Goal: Task Accomplishment & Management: Use online tool/utility

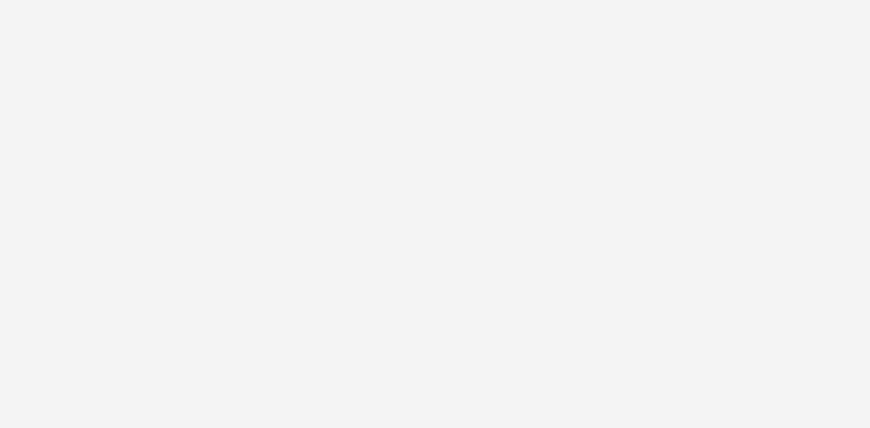
select select "d07aba32-d775-4fed-a722-f10c6504dd64"
select select "f97d6638-e0a1-4f7a-bf46-55015878e29e"
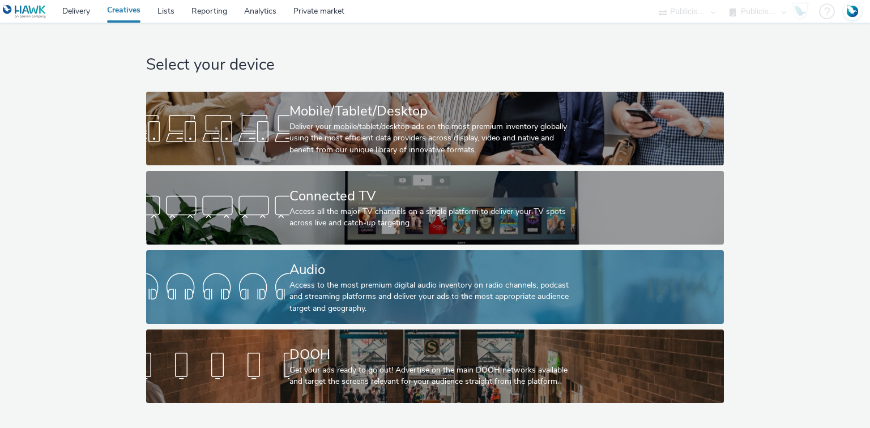
click at [308, 298] on div "Access to the most premium digital audio inventory on radio channels, podcast a…" at bounding box center [432, 297] width 287 height 35
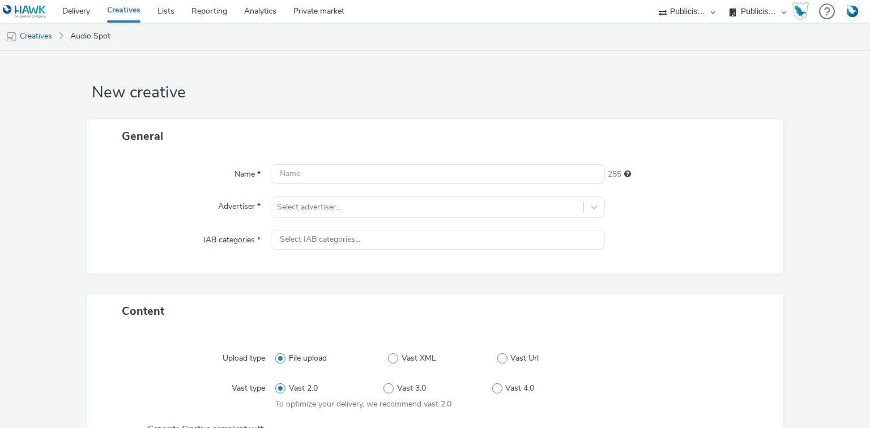
select select "d07aba32-d775-4fed-a722-f10c6504dd64"
select select "f97d6638-e0a1-4f7a-bf46-55015878e29e"
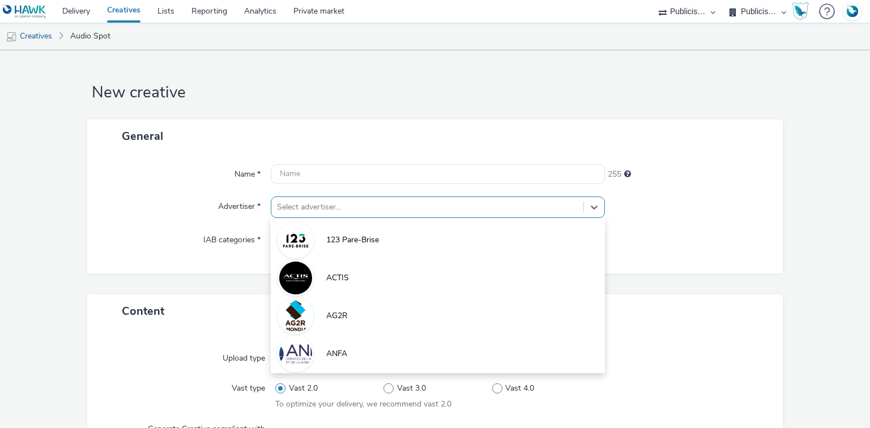
click at [321, 214] on div "option 123 Pare-Brise focused, 1 of 10. 10 results available. Use Up and Down t…" at bounding box center [438, 208] width 334 height 22
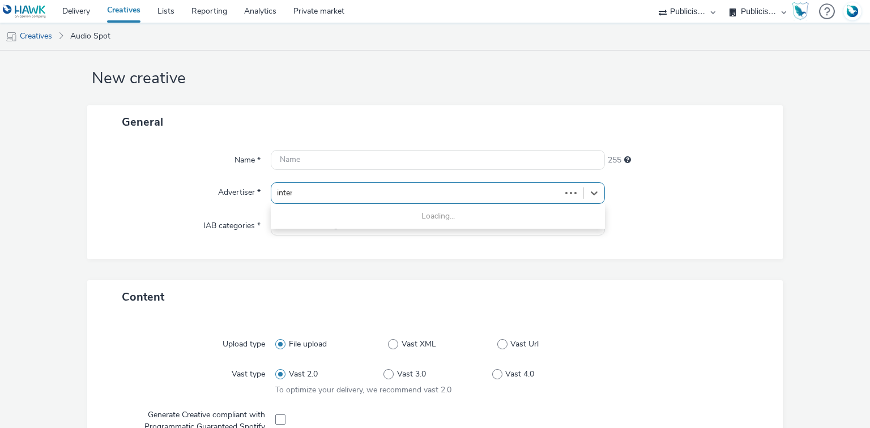
type input "inters"
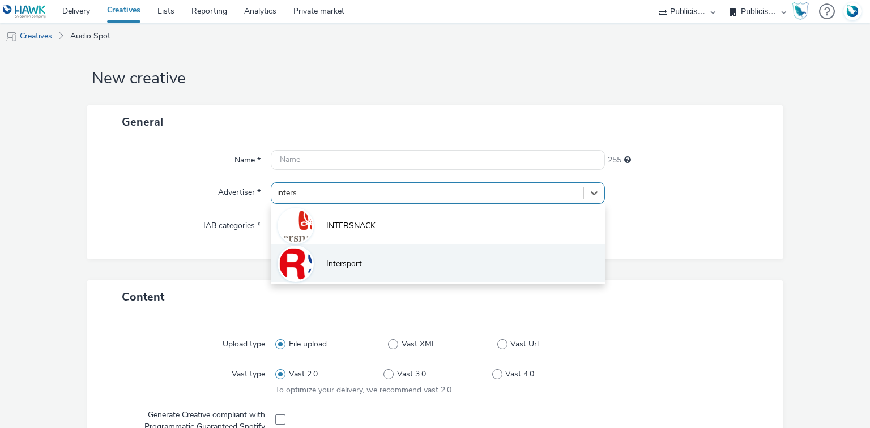
click at [343, 274] on li "Intersport" at bounding box center [438, 263] width 334 height 38
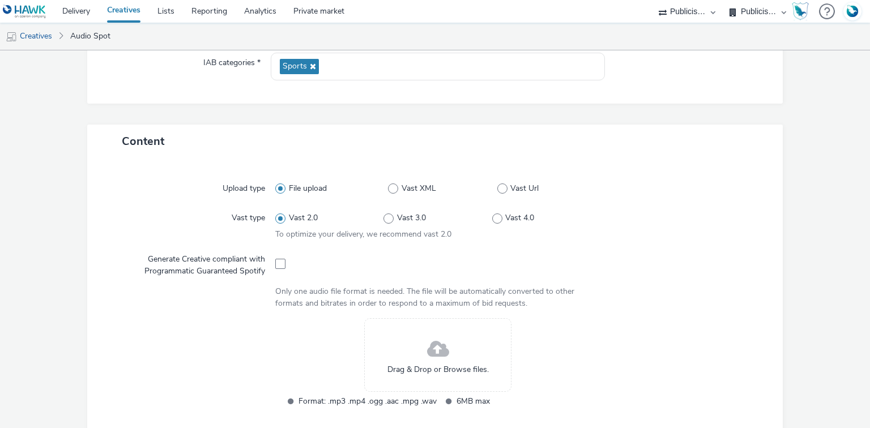
scroll to position [195, 0]
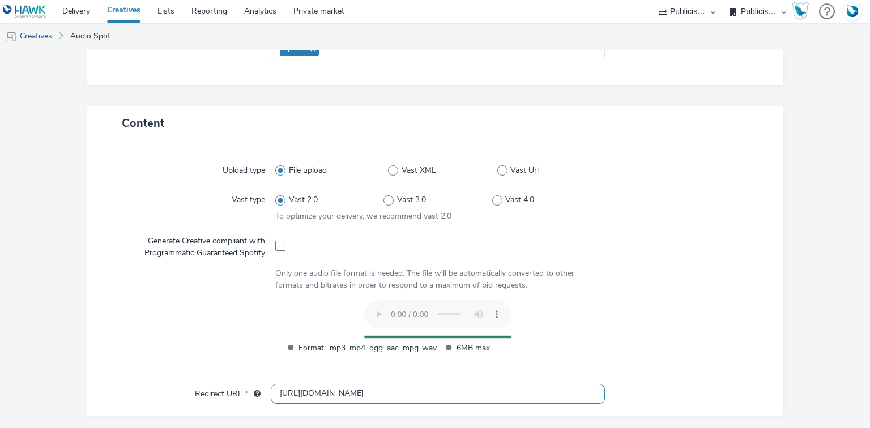
click at [292, 396] on input "[URL][DOMAIN_NAME]" at bounding box center [438, 394] width 334 height 20
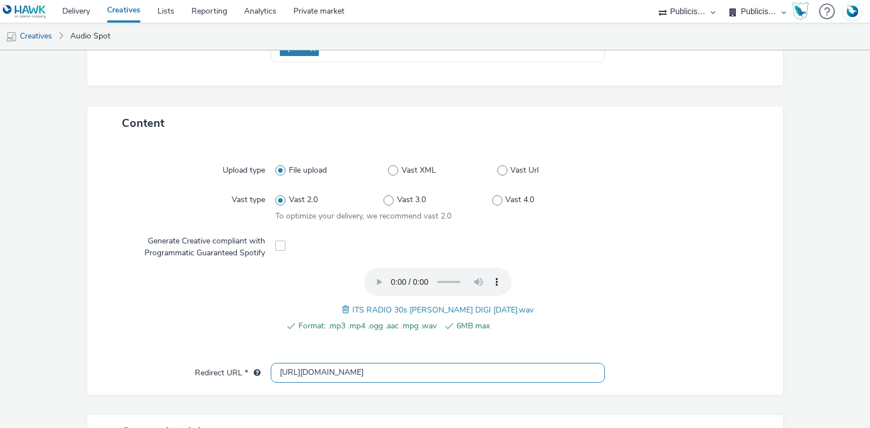
type input "[URL][DOMAIN_NAME]"
click at [417, 308] on span "ITS RADIO 30s [PERSON_NAME] DIGI [DATE].wav" at bounding box center [442, 310] width 181 height 11
copy span "ITS RADIO 30s [PERSON_NAME] DIGI [DATE].wav"
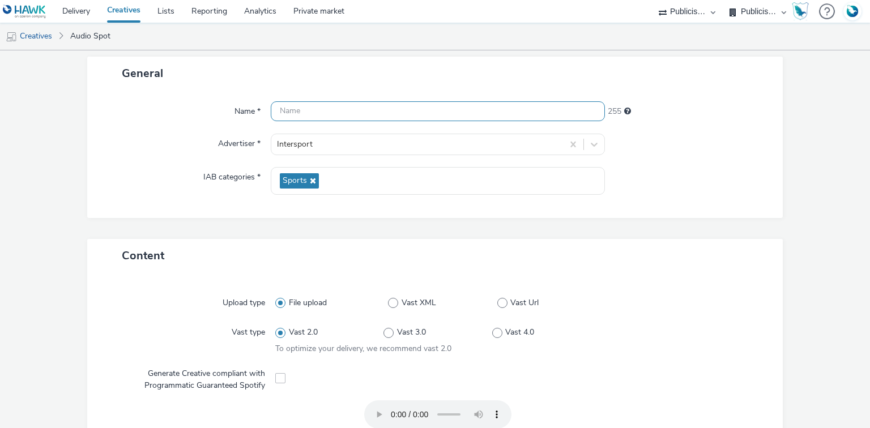
scroll to position [0, 0]
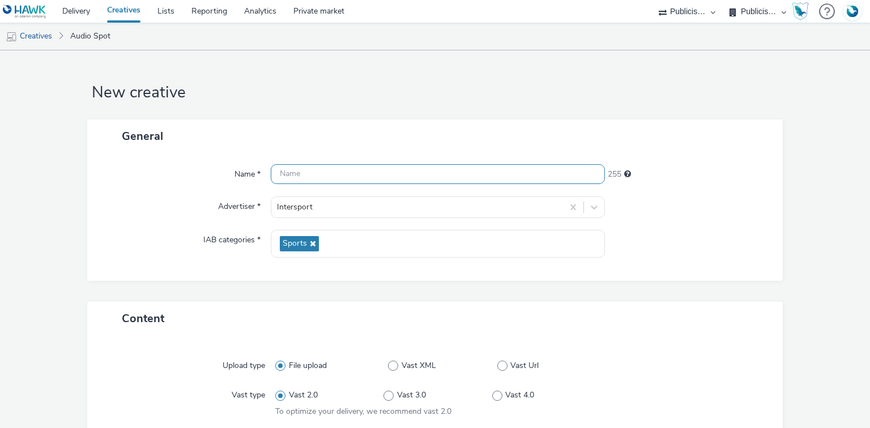
click at [328, 164] on input "text" at bounding box center [438, 174] width 334 height 20
paste input "ITS RADIO 30s ANNIV NAKAMURA DIGI 25.09.25.wav"
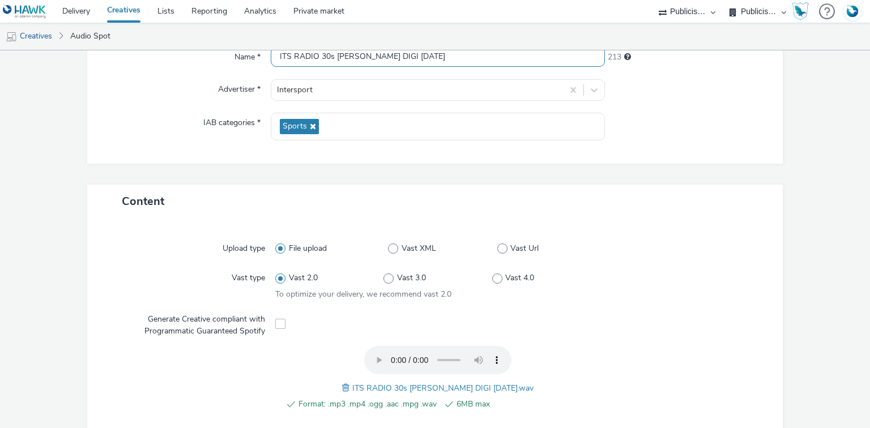
scroll to position [404, 0]
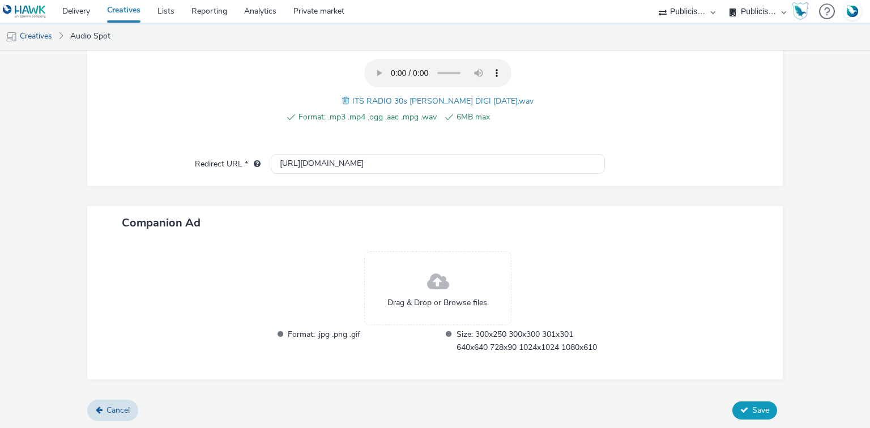
type input "ITS RADIO 30s ANNIV NAKAMURA DIGI 25.09.25"
click at [740, 410] on icon at bounding box center [744, 410] width 8 height 8
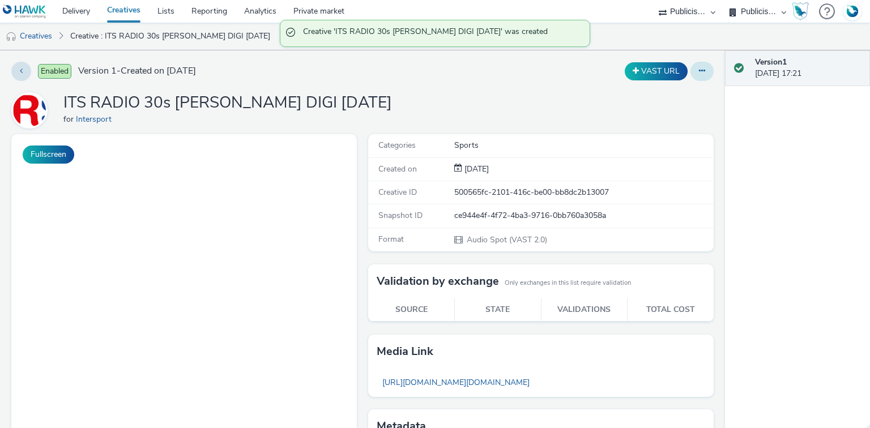
click at [699, 76] on button at bounding box center [701, 71] width 23 height 19
click at [656, 112] on link "Duplicate" at bounding box center [671, 116] width 85 height 23
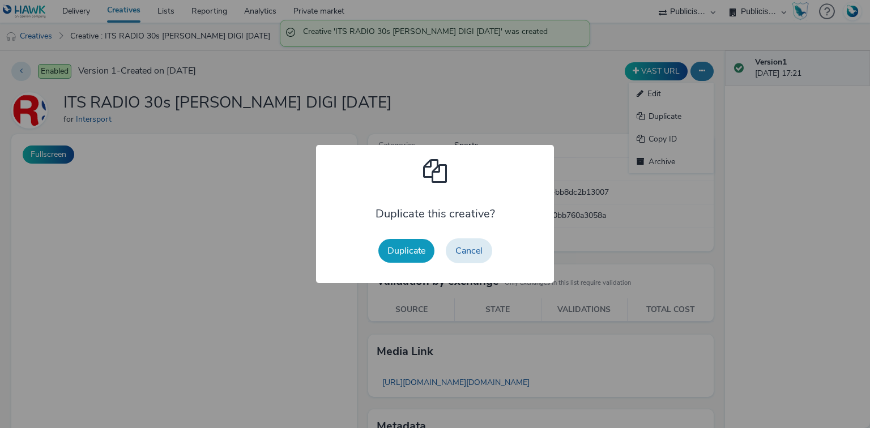
click at [388, 258] on button "Duplicate" at bounding box center [406, 251] width 56 height 24
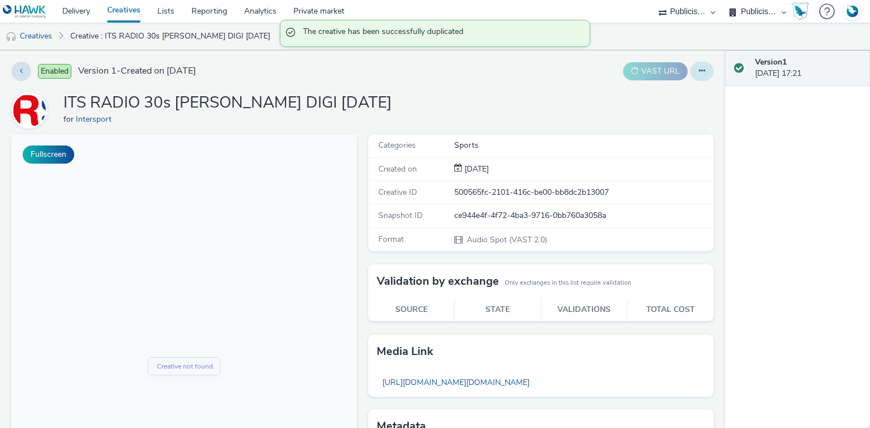
click at [698, 69] on button at bounding box center [701, 71] width 23 height 19
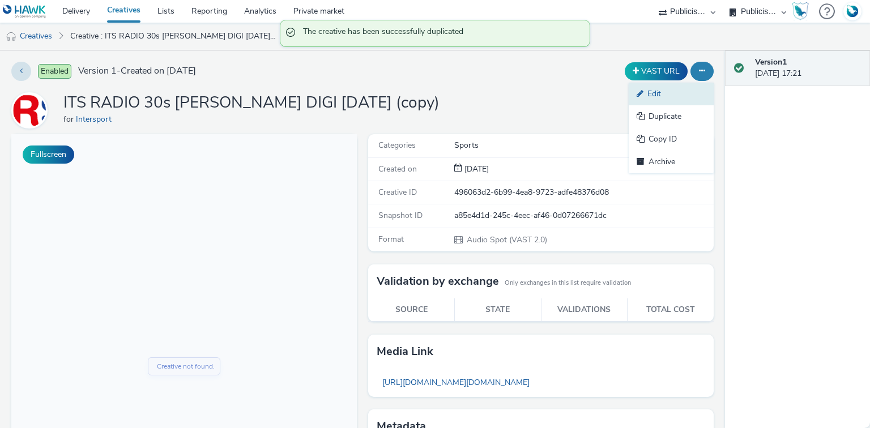
click at [654, 93] on link "Edit" at bounding box center [671, 94] width 85 height 23
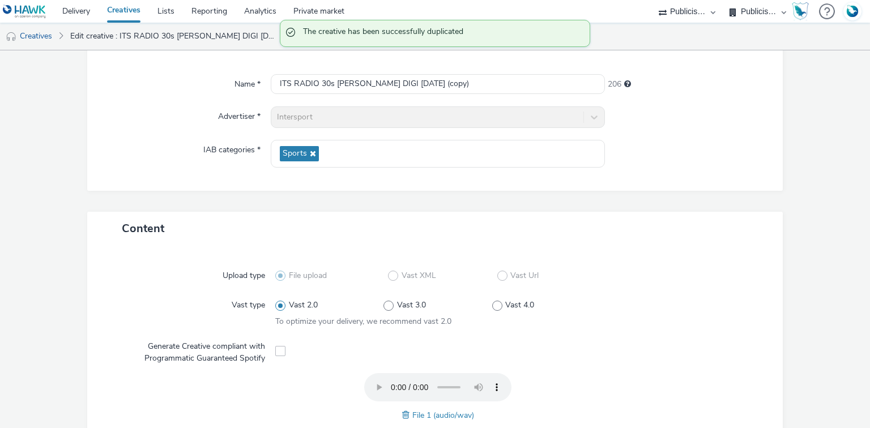
scroll to position [136, 0]
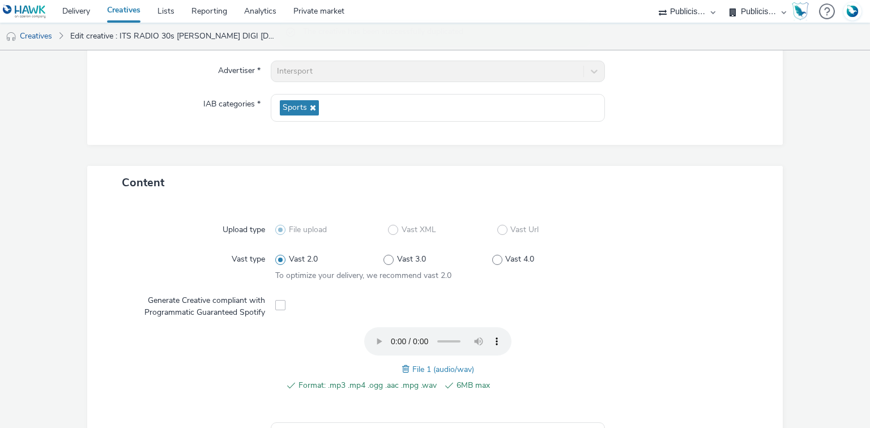
click at [404, 366] on span at bounding box center [407, 369] width 10 height 12
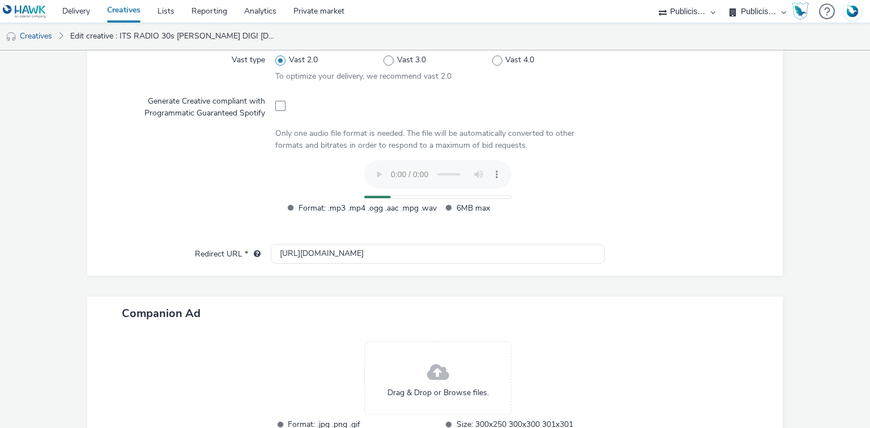
scroll to position [362, 0]
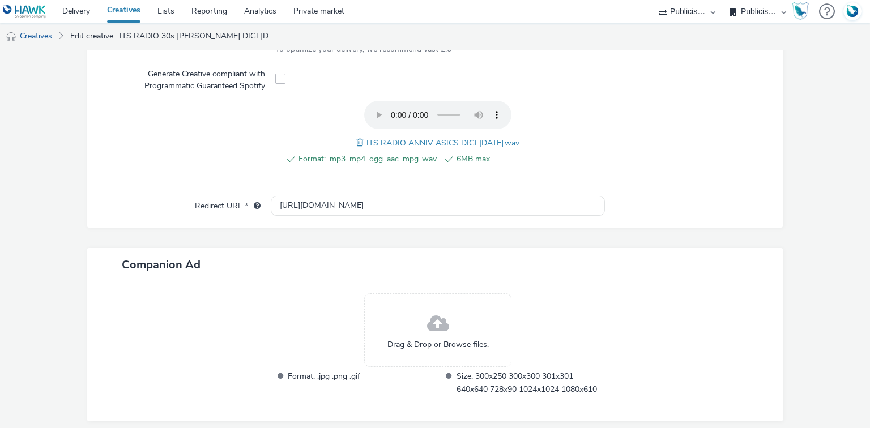
click at [417, 143] on span "ITS RADIO ANNIV ASICS DIGI 24.09.25.wav" at bounding box center [442, 143] width 153 height 11
copy span "ITS RADIO ANNIV ASICS DIGI 24.09.25.wav"
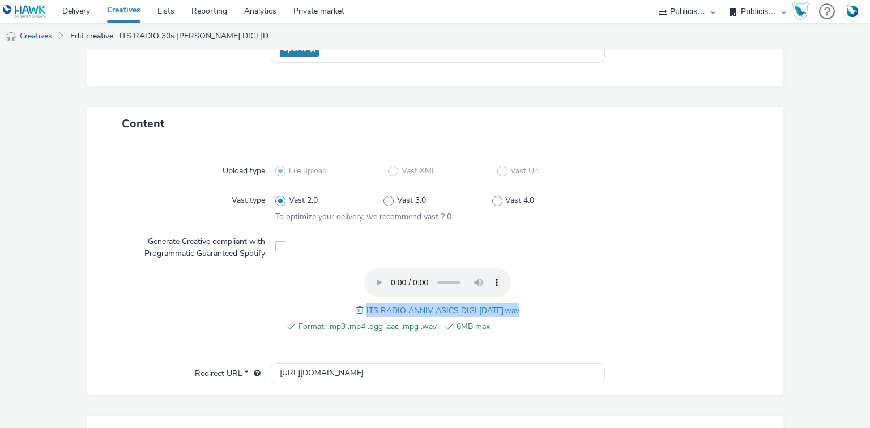
scroll to position [45, 0]
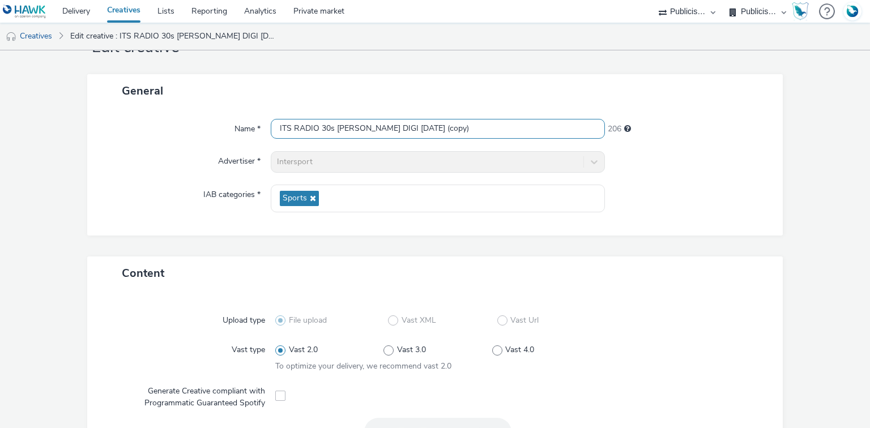
click at [331, 123] on input "ITS RADIO 30s ANNIV NAKAMURA DIGI 25.09.25 (copy)" at bounding box center [438, 129] width 334 height 20
paste input "ANNIV ASICS DIGI 24.09.25.wav"
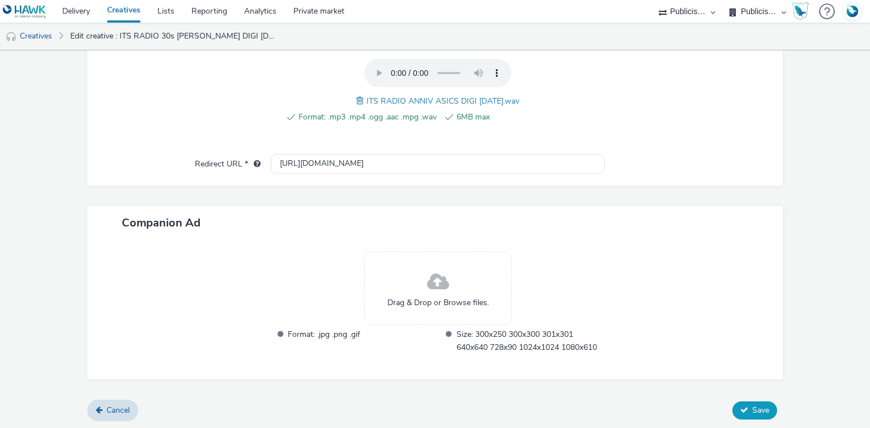
type input "ITS RADIO ANNIV ASICS DIGI 24.09.25"
click at [752, 412] on span "Save" at bounding box center [760, 410] width 17 height 11
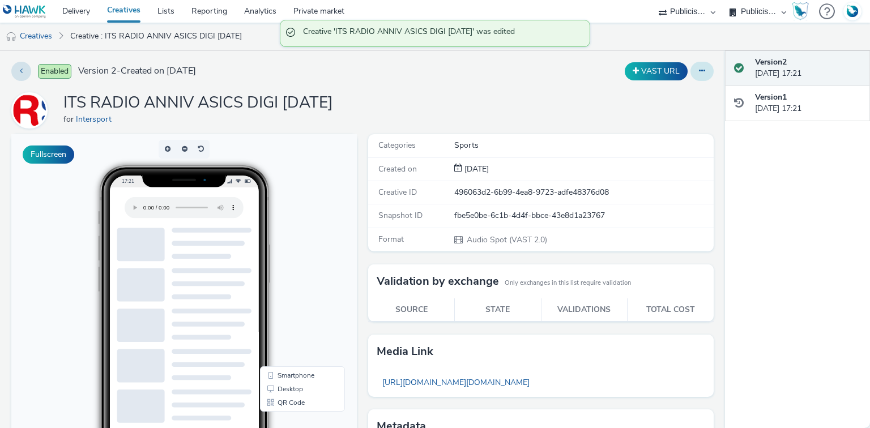
click at [699, 72] on icon at bounding box center [702, 71] width 6 height 8
click at [664, 114] on link "Duplicate" at bounding box center [671, 116] width 85 height 23
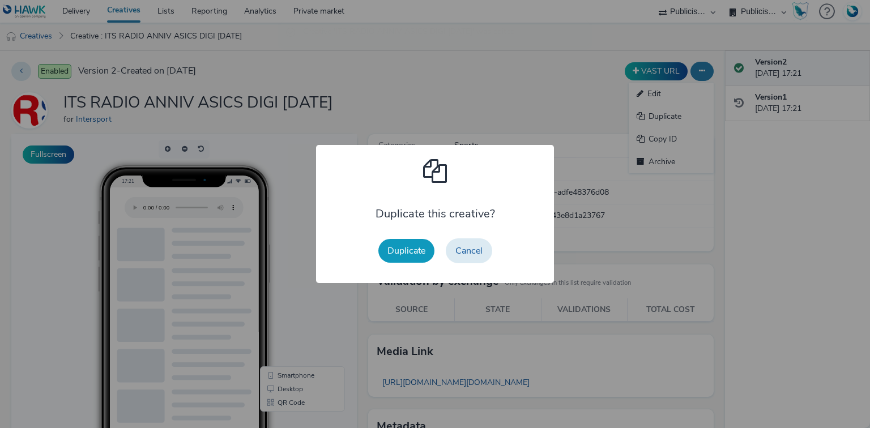
click at [408, 256] on button "Duplicate" at bounding box center [406, 251] width 56 height 24
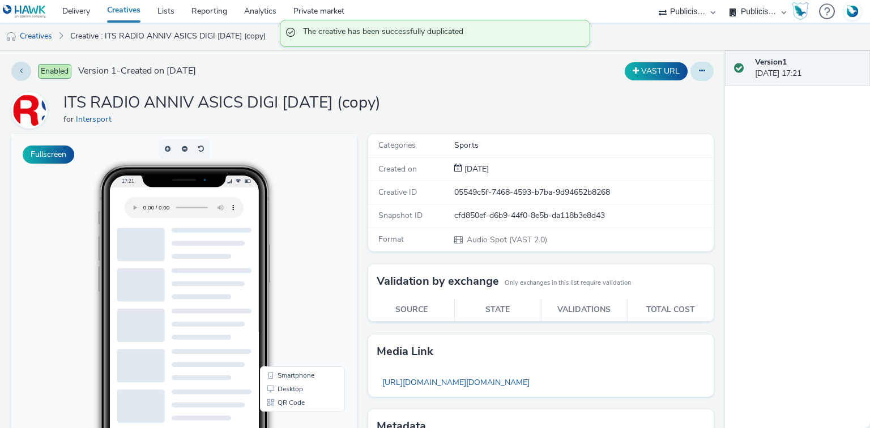
click at [695, 77] on button at bounding box center [701, 71] width 23 height 19
click at [675, 97] on link "Edit" at bounding box center [671, 94] width 85 height 23
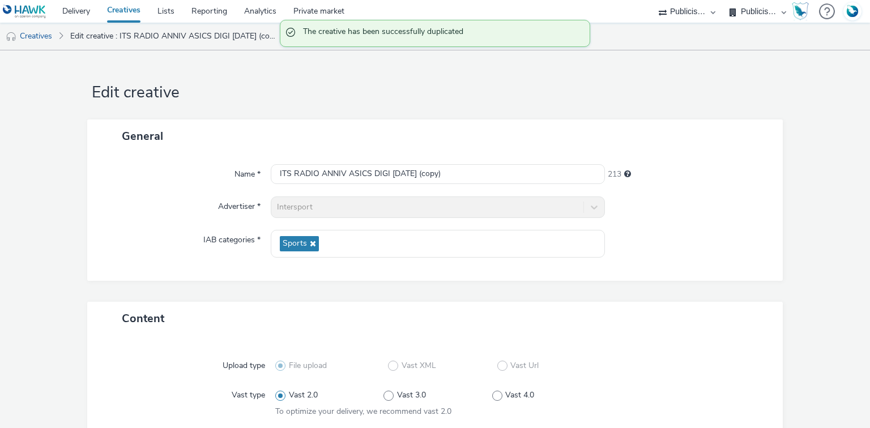
scroll to position [181, 0]
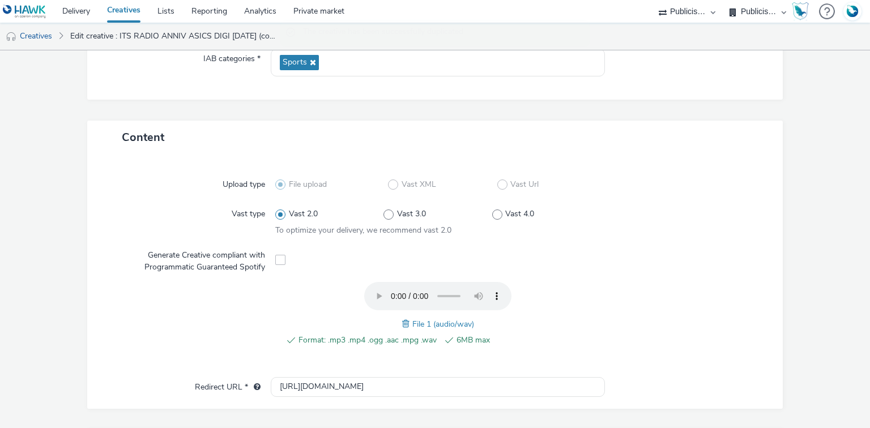
click at [402, 323] on span at bounding box center [407, 324] width 10 height 12
click at [433, 325] on span "ITS RADIO ANNIV DIGI 24.09.25.wav" at bounding box center [442, 324] width 127 height 11
copy span "ITS RADIO ANNIV DIGI 24.09.25.wav"
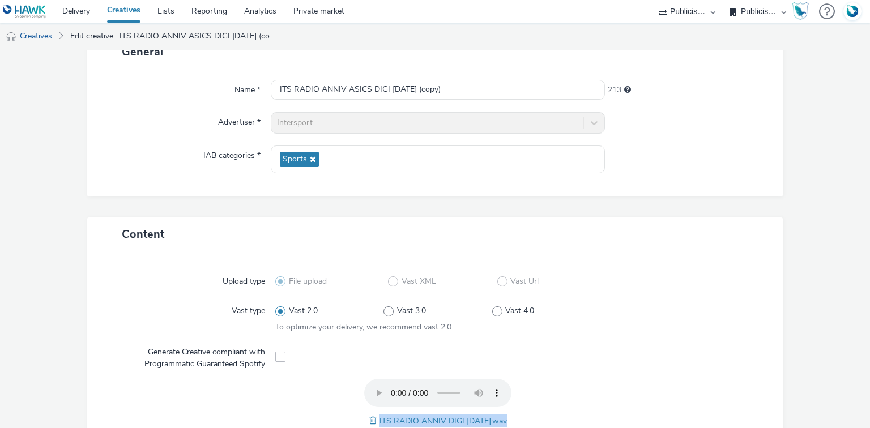
scroll to position [0, 0]
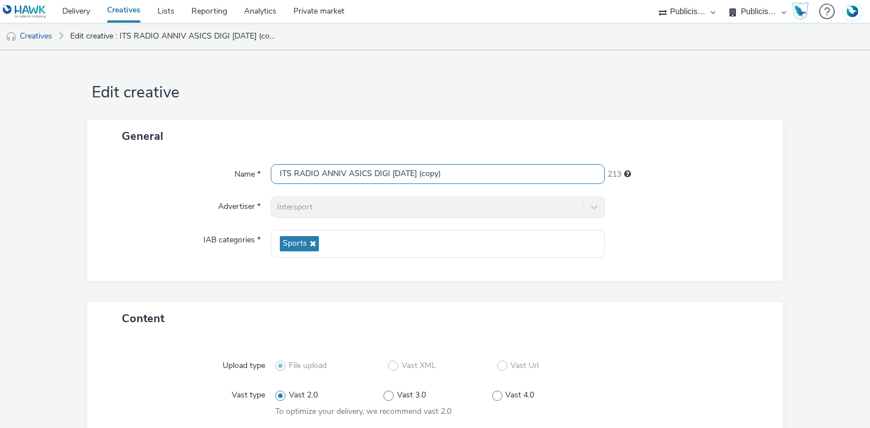
click at [345, 172] on input "ITS RADIO ANNIV ASICS DIGI 24.09.25 (copy)" at bounding box center [438, 174] width 334 height 20
paste input "DIGI 24.09.25.wav"
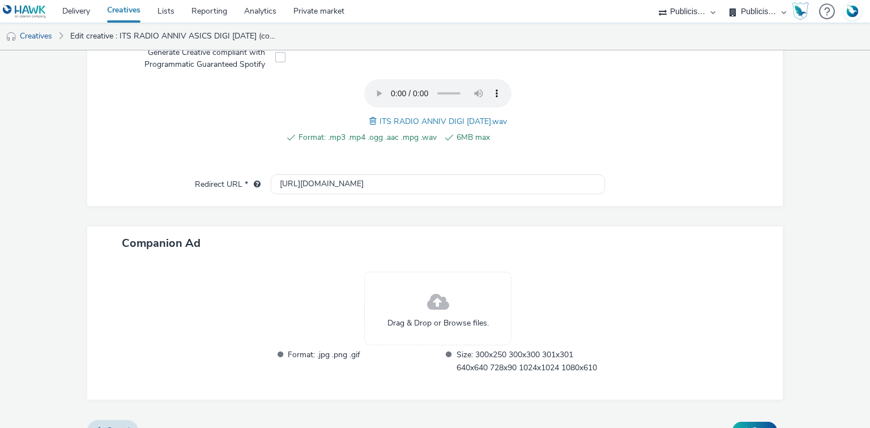
scroll to position [404, 0]
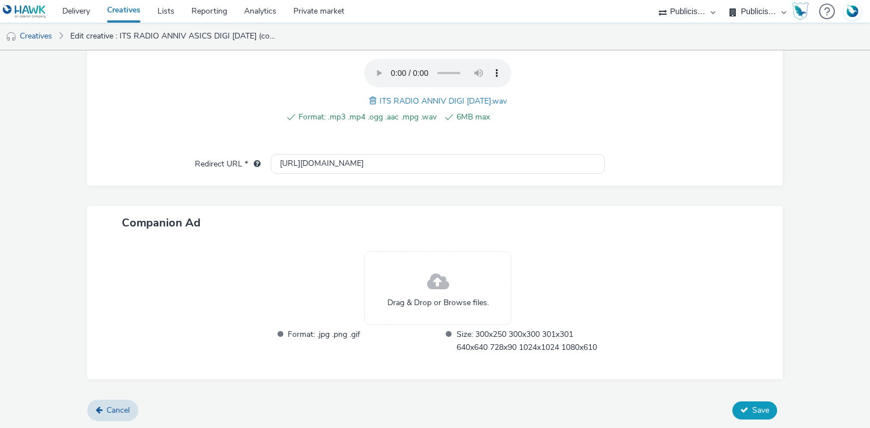
type input "ITS RADIO ANNIV DIGI 24.09.25"
click at [745, 411] on button "Save" at bounding box center [754, 411] width 45 height 18
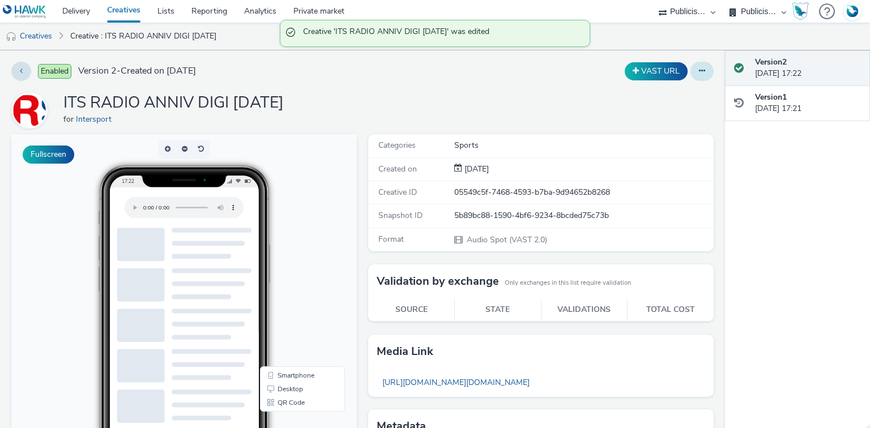
click at [699, 67] on button at bounding box center [701, 71] width 23 height 19
click at [660, 113] on link "Duplicate" at bounding box center [671, 116] width 85 height 23
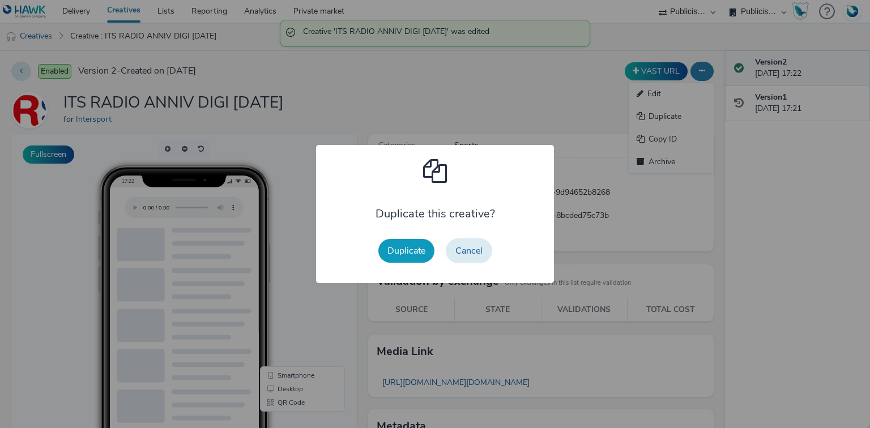
click at [424, 255] on button "Duplicate" at bounding box center [406, 251] width 56 height 24
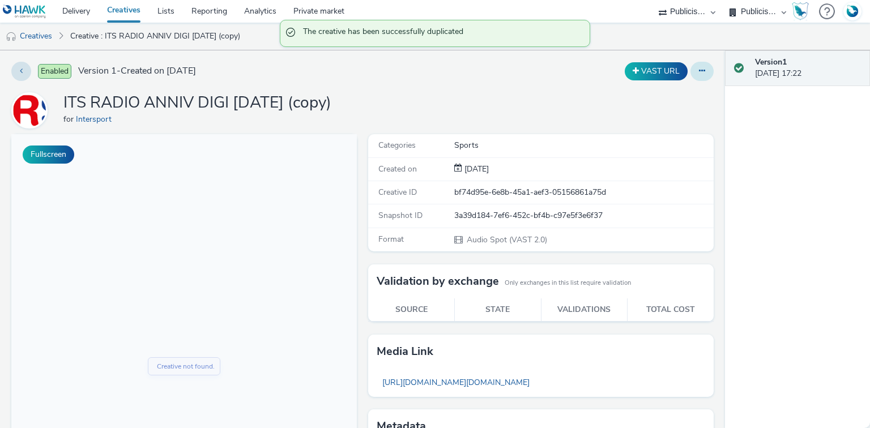
click at [699, 70] on button at bounding box center [701, 71] width 23 height 19
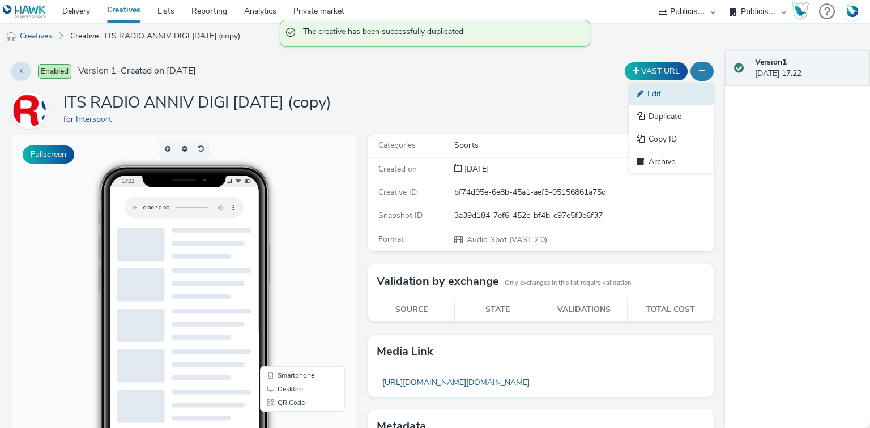
click at [666, 94] on link "Edit" at bounding box center [671, 94] width 85 height 23
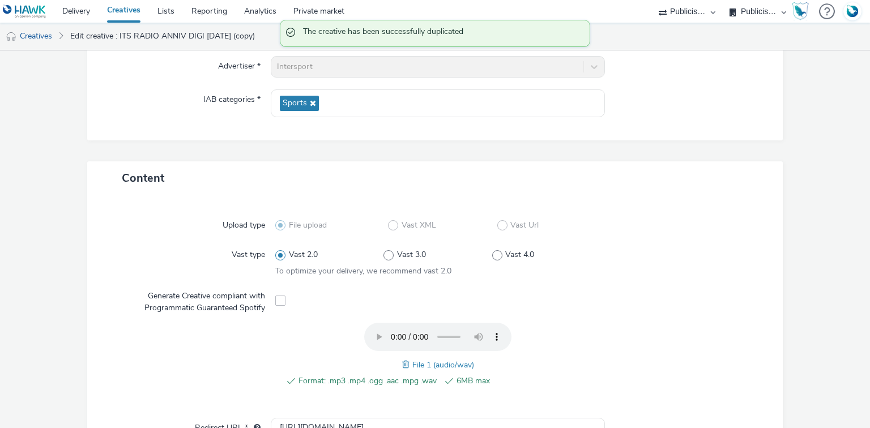
scroll to position [272, 0]
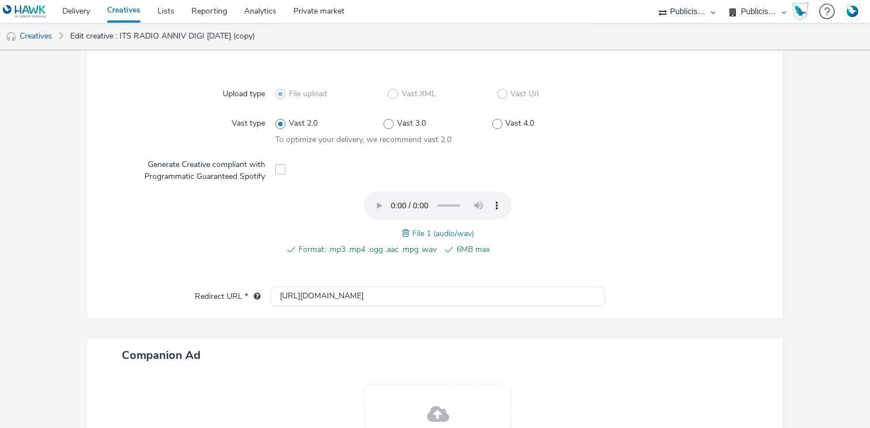
click at [402, 233] on span at bounding box center [407, 233] width 10 height 12
click at [421, 238] on div "ITS RADIO ANNIV NORTHFACE DIGI 24.09.25.wav" at bounding box center [437, 234] width 187 height 14
copy span "ITS RADIO ANNIV NORTHFACE DIGI 24.09.25.wav"
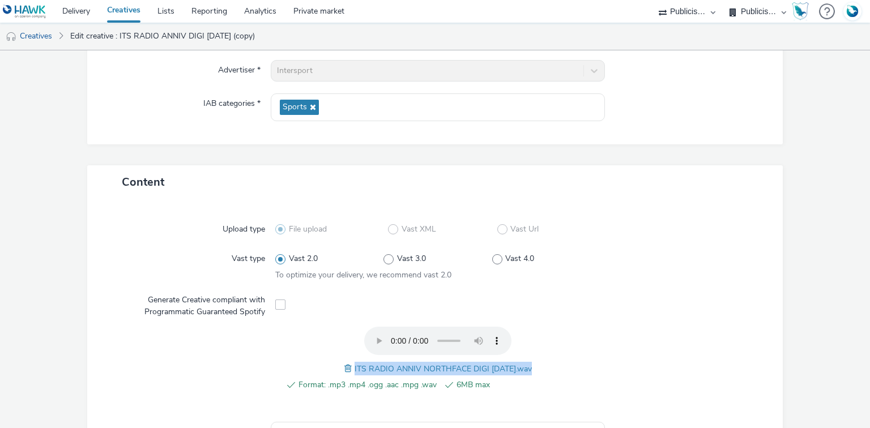
scroll to position [0, 0]
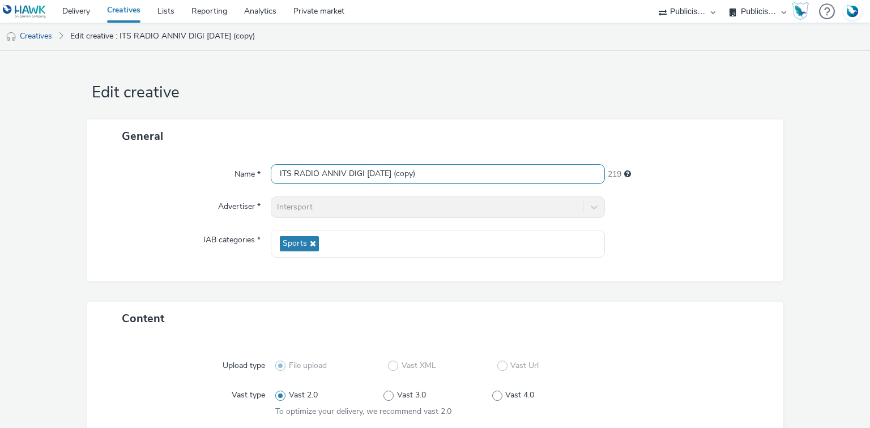
click at [339, 168] on input "ITS RADIO ANNIV DIGI 24.09.25 (copy)" at bounding box center [438, 174] width 334 height 20
paste input "NORTHFACE DIGI 24.09.25.wav"
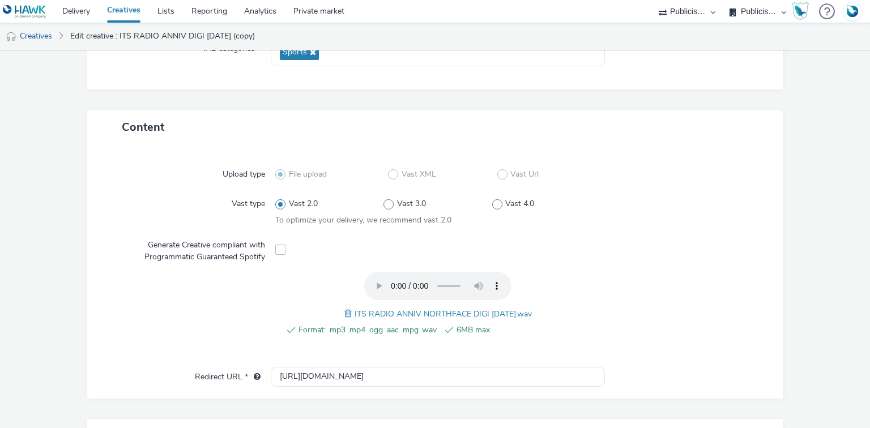
scroll to position [404, 0]
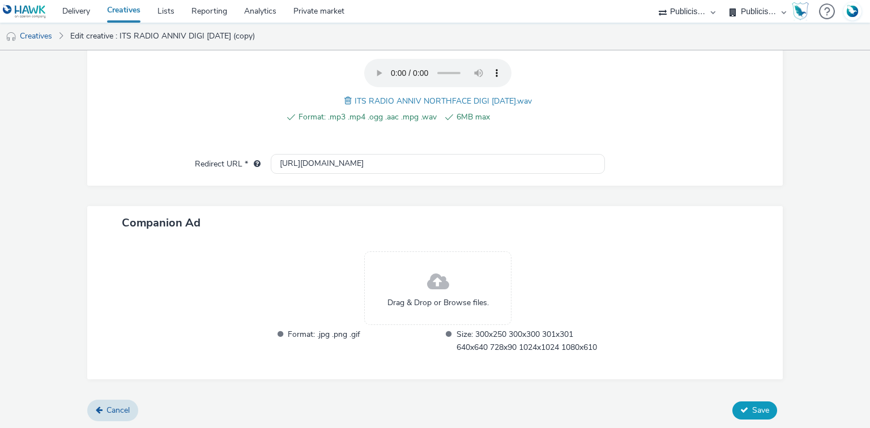
type input "ITS RADIO ANNIV NORTHFACE DIGI 24.09.25"
click at [752, 408] on span "Save" at bounding box center [760, 410] width 17 height 11
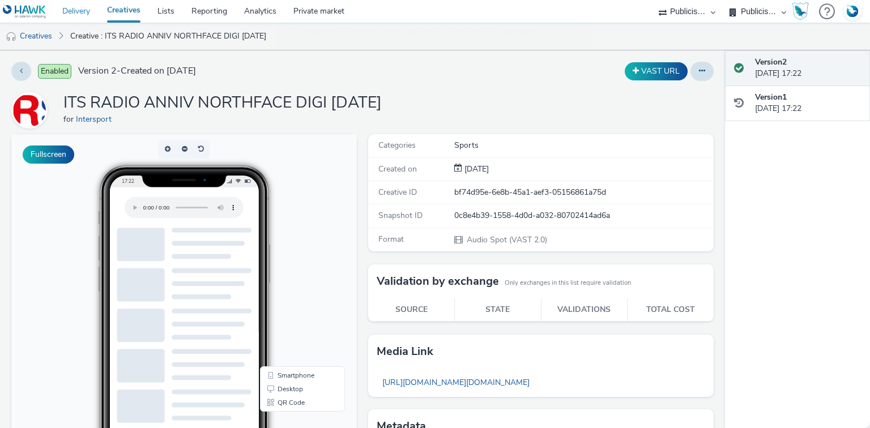
click at [73, 12] on link "Delivery" at bounding box center [76, 11] width 45 height 23
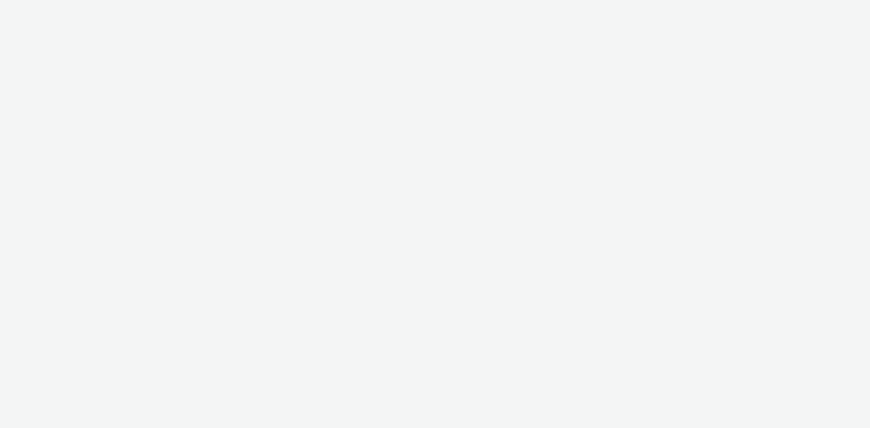
select select "d07aba32-d775-4fed-a722-f10c6504dd64"
select select "f97d6638-e0a1-4f7a-bf46-55015878e29e"
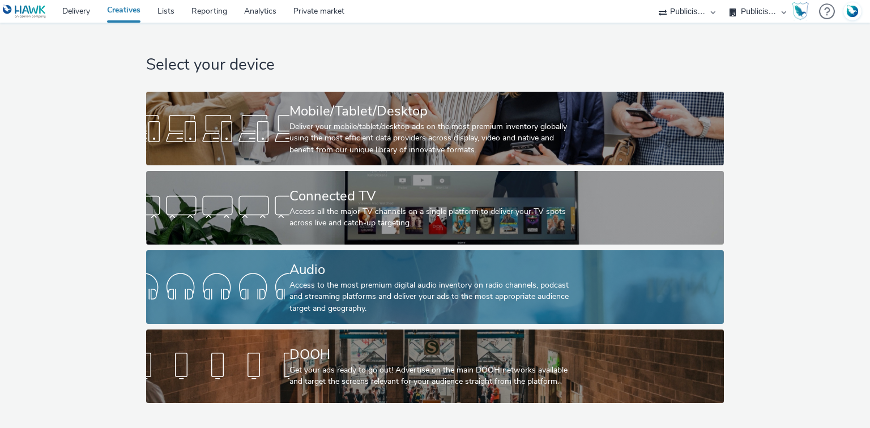
click at [318, 295] on div "Access to the most premium digital audio inventory on radio channels, podcast a…" at bounding box center [432, 297] width 287 height 35
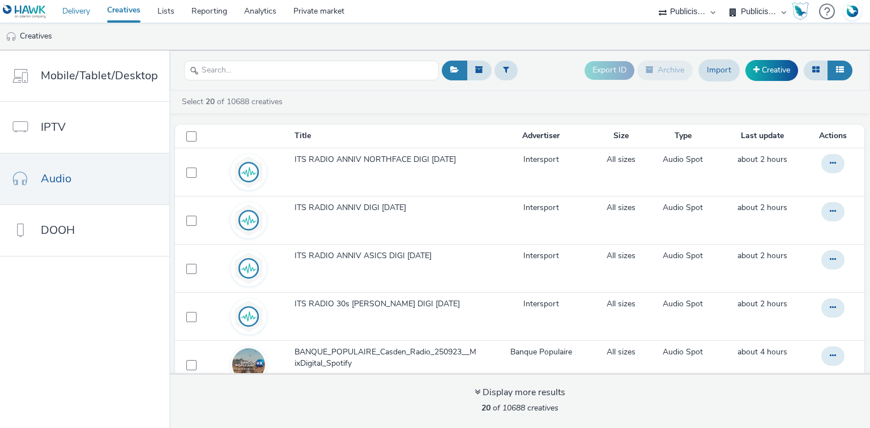
click at [79, 10] on link "Delivery" at bounding box center [76, 11] width 45 height 23
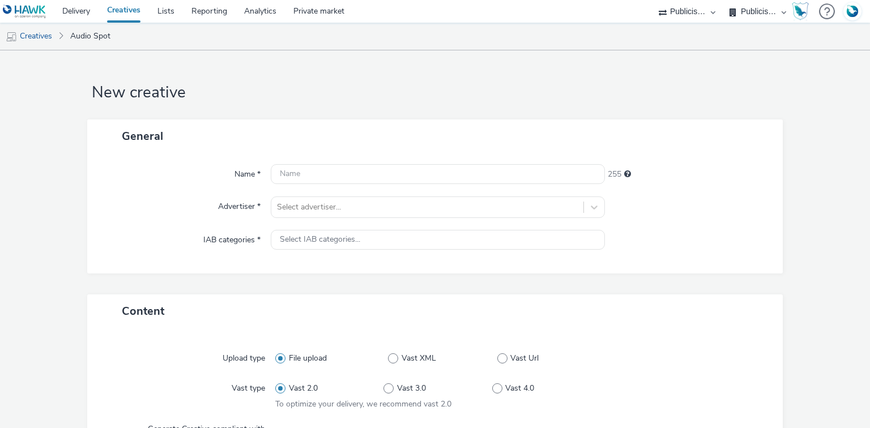
select select "d07aba32-d775-4fed-a722-f10c6504dd64"
select select "f97d6638-e0a1-4f7a-bf46-55015878e29e"
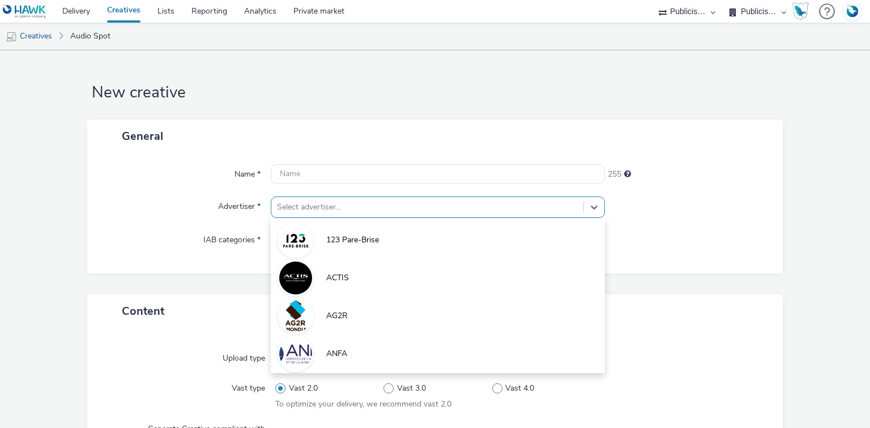
click at [287, 202] on div at bounding box center [427, 207] width 300 height 14
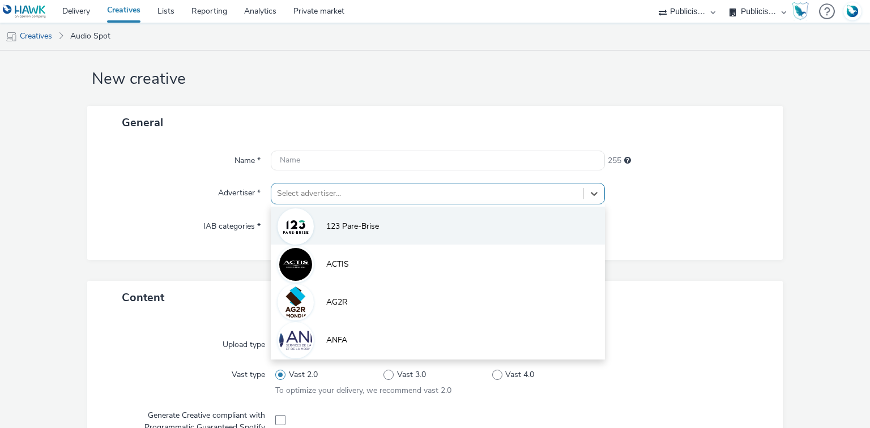
scroll to position [14, 0]
paste input "inters"
type input "inters"
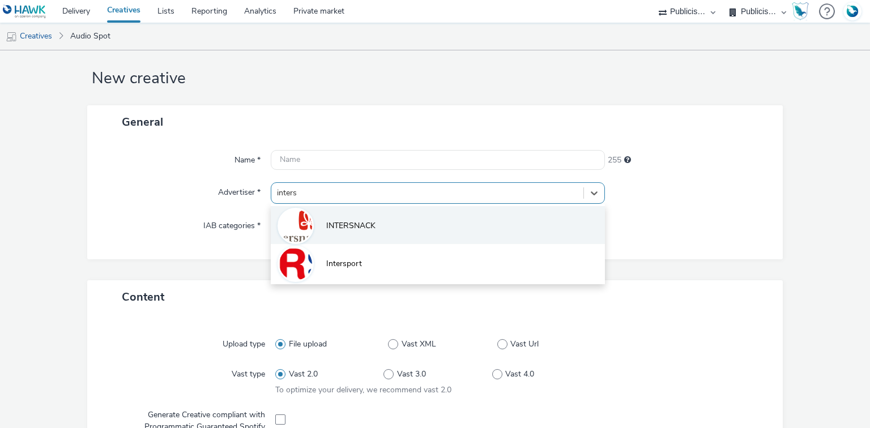
click at [302, 223] on img at bounding box center [295, 226] width 33 height 33
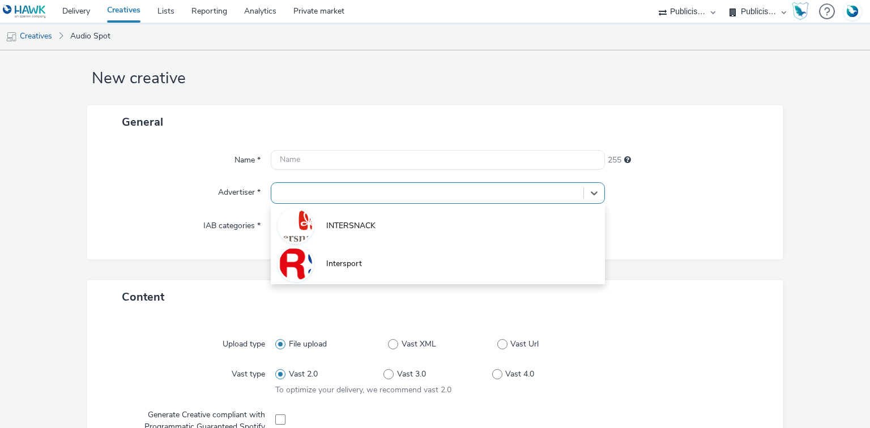
type input "http://www.intersnack"
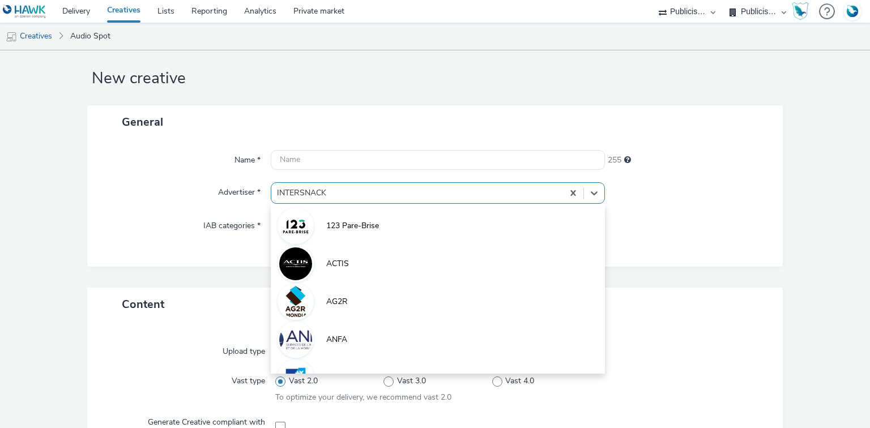
click at [314, 196] on div at bounding box center [417, 193] width 280 height 14
paste input "inters"
type input "inters"
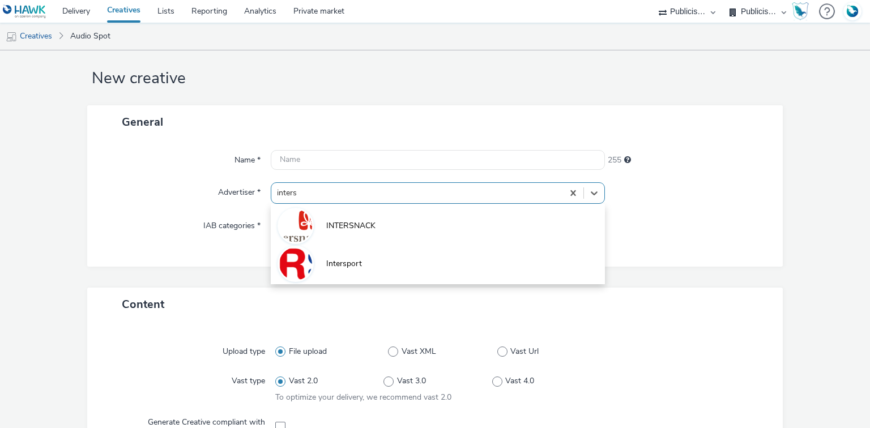
click at [283, 266] on img at bounding box center [295, 263] width 33 height 33
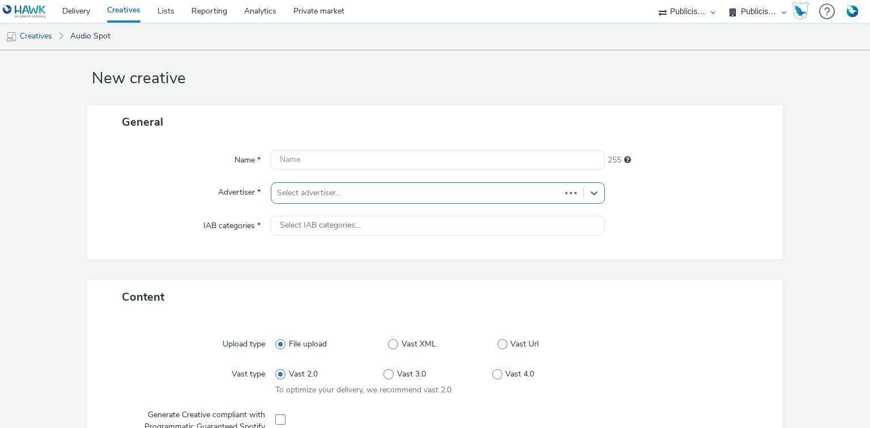
type input "[URL][DOMAIN_NAME]"
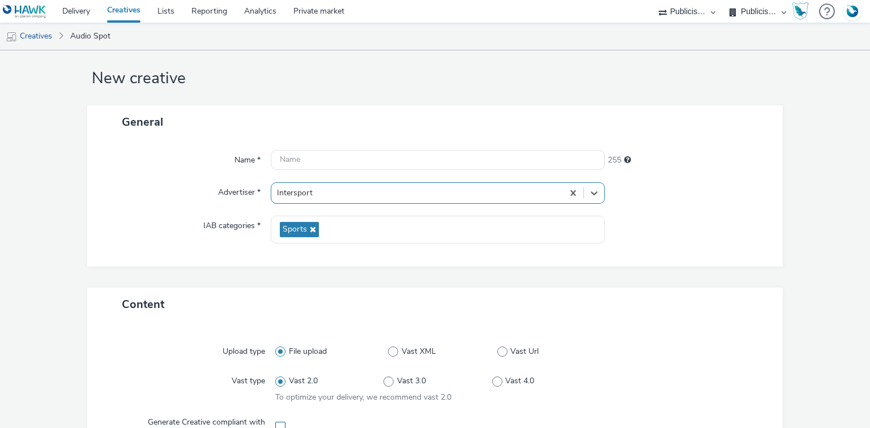
click at [279, 422] on span at bounding box center [280, 427] width 10 height 10
checkbox input "true"
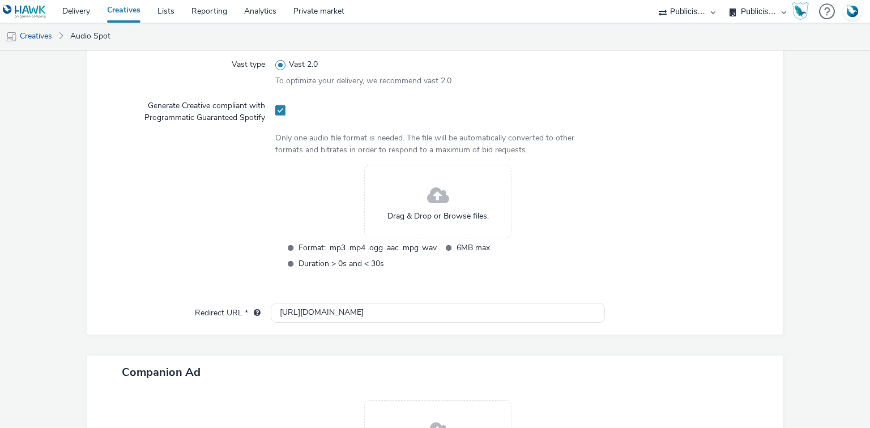
scroll to position [331, 0]
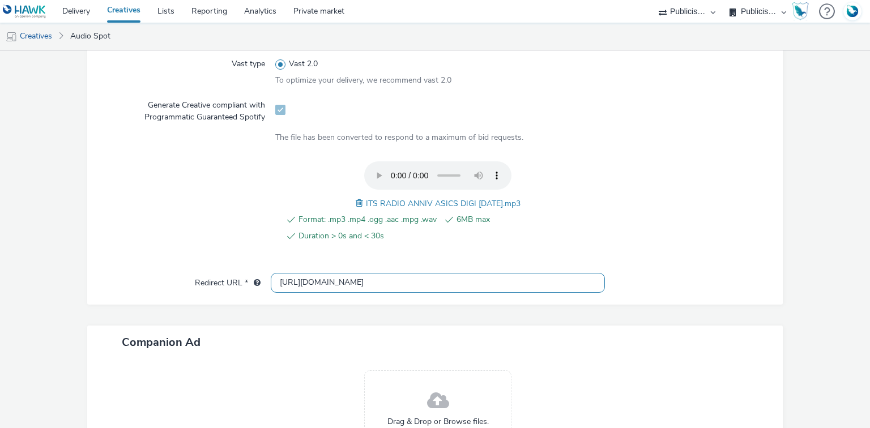
click at [324, 283] on input "[URL][DOMAIN_NAME]" at bounding box center [438, 283] width 334 height 20
paste input "s://[DOMAIN_NAME][URL]"
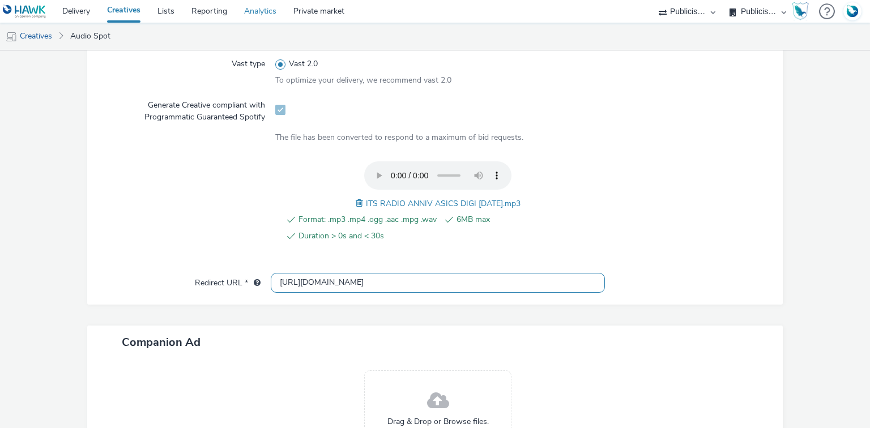
type input "[URL][DOMAIN_NAME]"
click at [423, 209] on div "Format: .mp3 .mp4 .ogg .aac .mpg .wav 6MB max Duration > 0s and < 30s ITS RADIO…" at bounding box center [437, 207] width 325 height 93
click at [424, 203] on span "ITS RADIO ANNIV ASICS DIGI 24.09.25.mp3" at bounding box center [443, 203] width 155 height 11
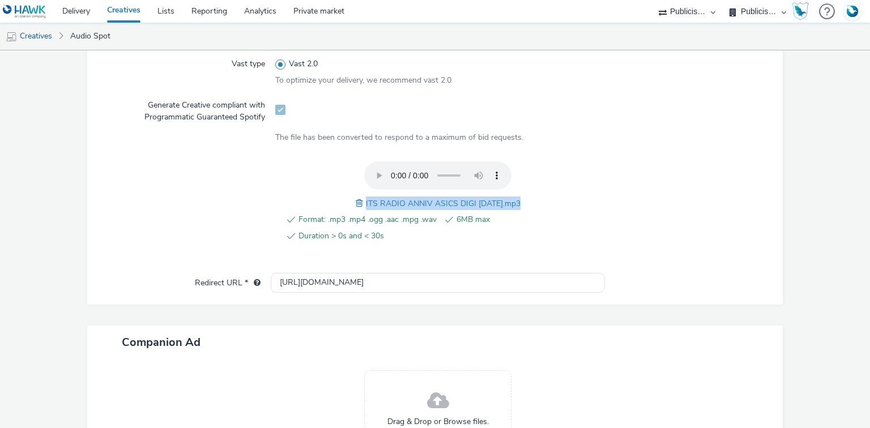
click at [424, 203] on span "ITS RADIO ANNIV ASICS DIGI 24.09.25.mp3" at bounding box center [443, 203] width 155 height 11
copy span "ITS RADIO ANNIV ASICS DIGI 24.09.25.mp3"
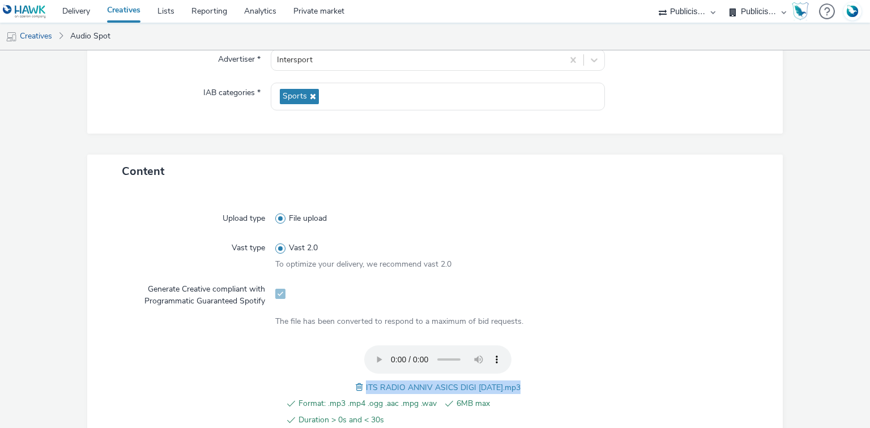
scroll to position [14, 0]
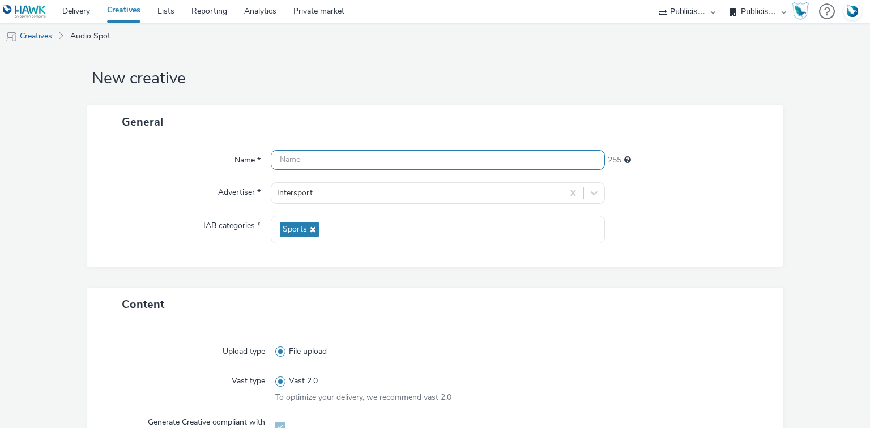
click at [358, 162] on input "text" at bounding box center [438, 160] width 334 height 20
paste input "ITS RADIO ANNIV ASICS DIGI 24.09.25.mp3"
paste input "_Spotify"
type input "ITS RADIO ANNIV ASICS DIGI 24.09.25_Spotify"
click at [154, 203] on div "Advertiser *" at bounding box center [185, 193] width 173 height 22
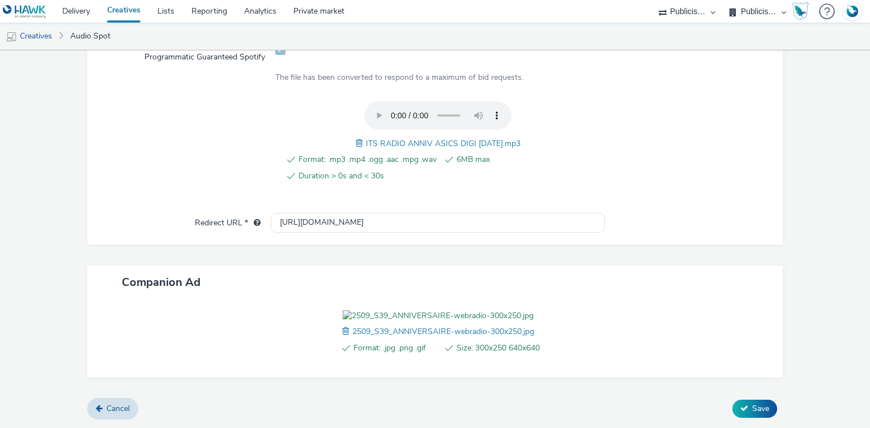
scroll to position [455, 0]
click at [750, 414] on button "Save" at bounding box center [754, 409] width 45 height 18
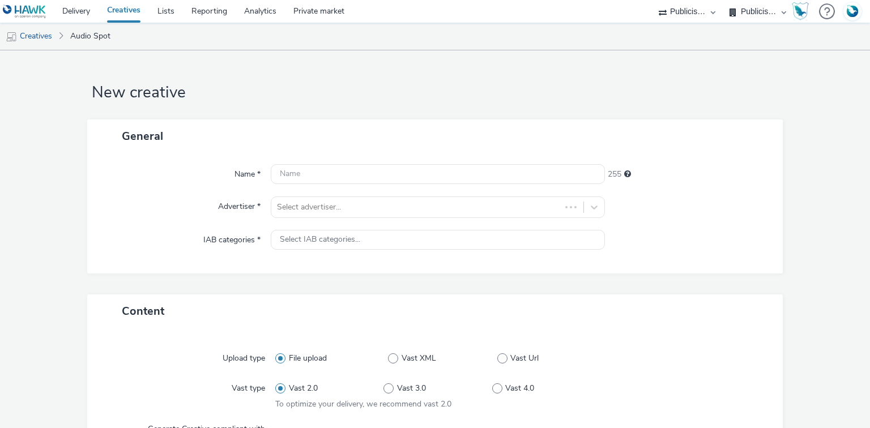
select select "d07aba32-d775-4fed-a722-f10c6504dd64"
select select "f97d6638-e0a1-4f7a-bf46-55015878e29e"
click at [298, 207] on div "Select advertiser..." at bounding box center [438, 208] width 334 height 22
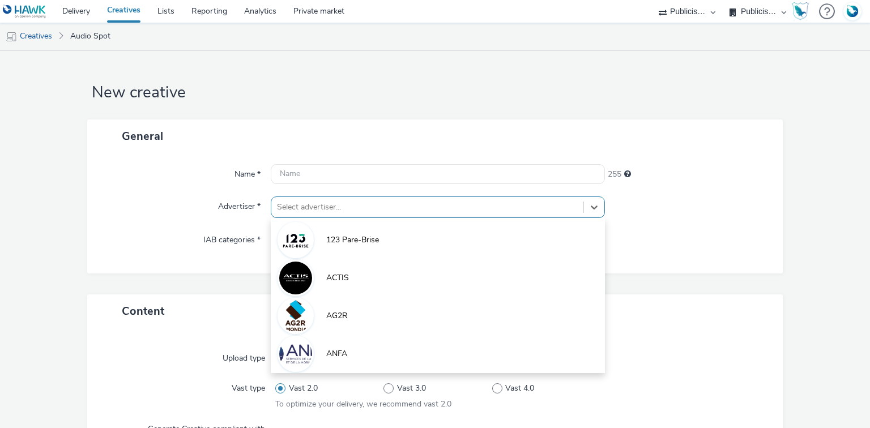
scroll to position [14, 0]
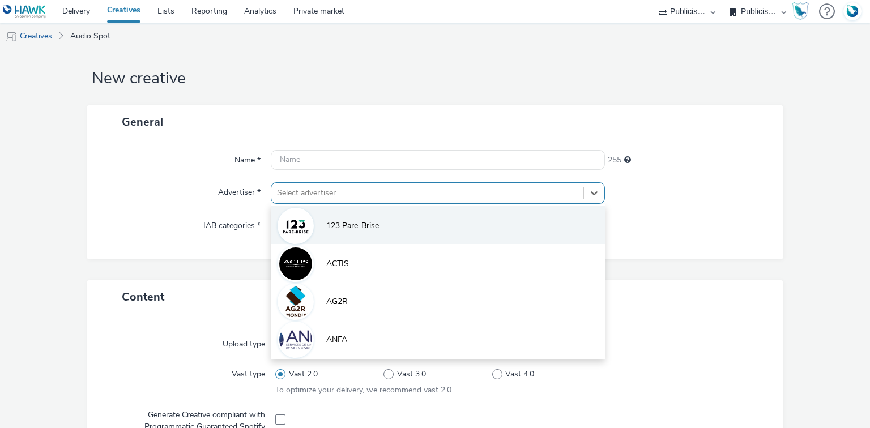
paste input "inters"
type input "inters"
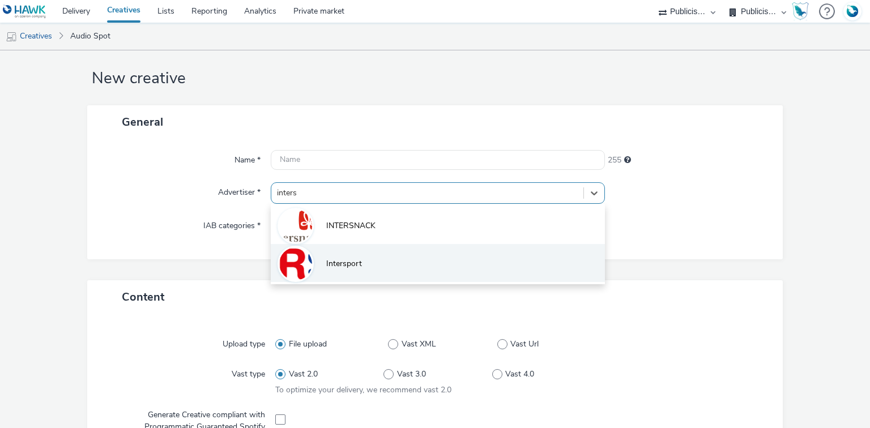
click at [310, 261] on img at bounding box center [295, 263] width 33 height 33
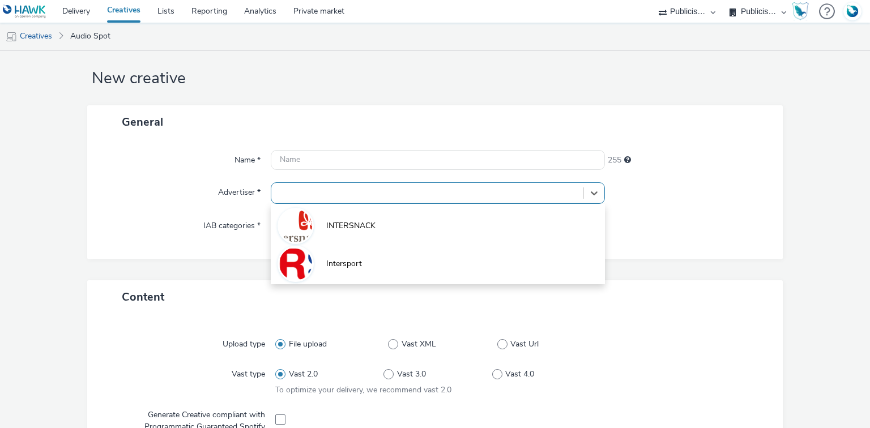
type input "[URL][DOMAIN_NAME]"
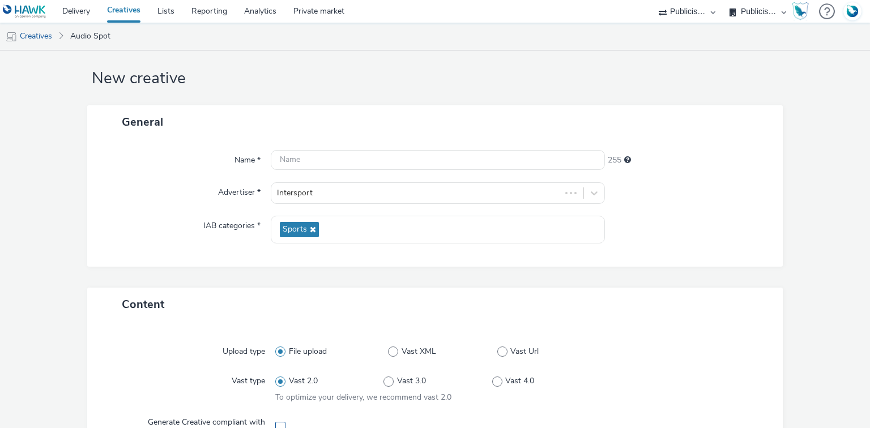
click at [279, 424] on span at bounding box center [280, 427] width 10 height 10
checkbox input "true"
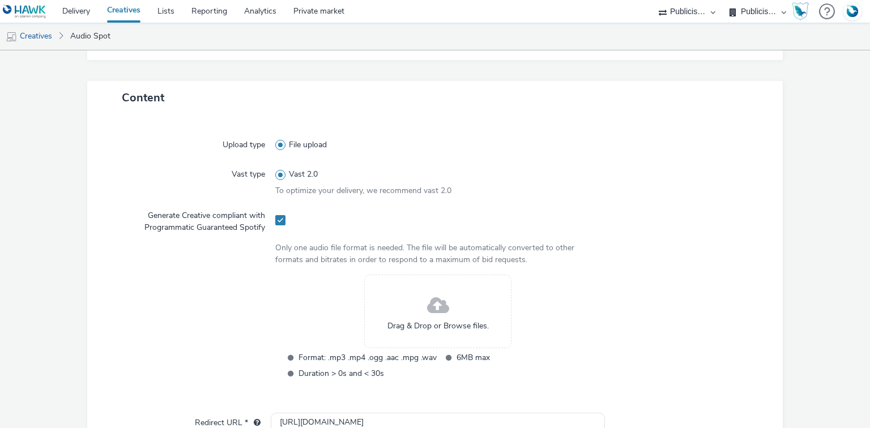
scroll to position [241, 0]
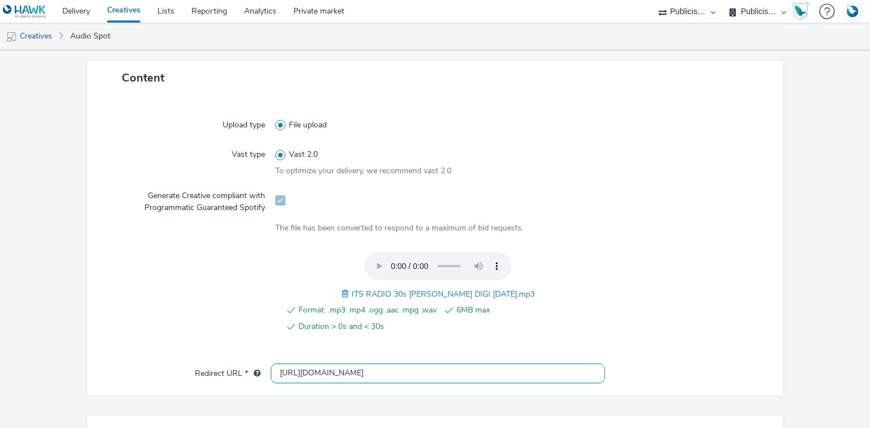
click at [328, 376] on input "[URL][DOMAIN_NAME]" at bounding box center [438, 374] width 334 height 20
paste input "s://[DOMAIN_NAME][URL]"
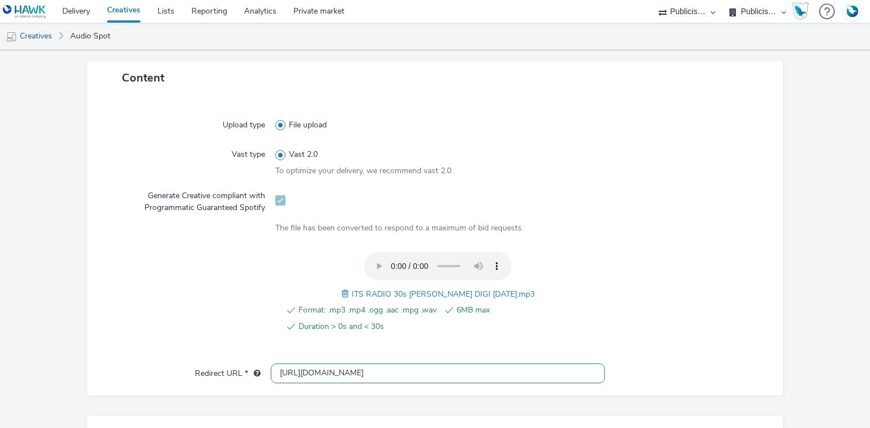
type input "[URL][DOMAIN_NAME]"
click at [405, 290] on span "ITS RADIO 30s ANNIV NAKAMURA DIGI 25.09.25.mp3" at bounding box center [443, 294] width 183 height 11
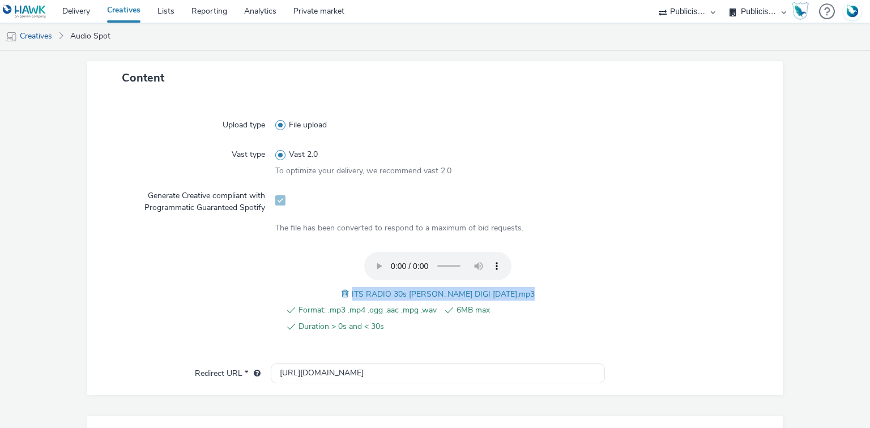
copy span "ITS RADIO 30s ANNIV NAKAMURA DIGI 25.09.25.mp3"
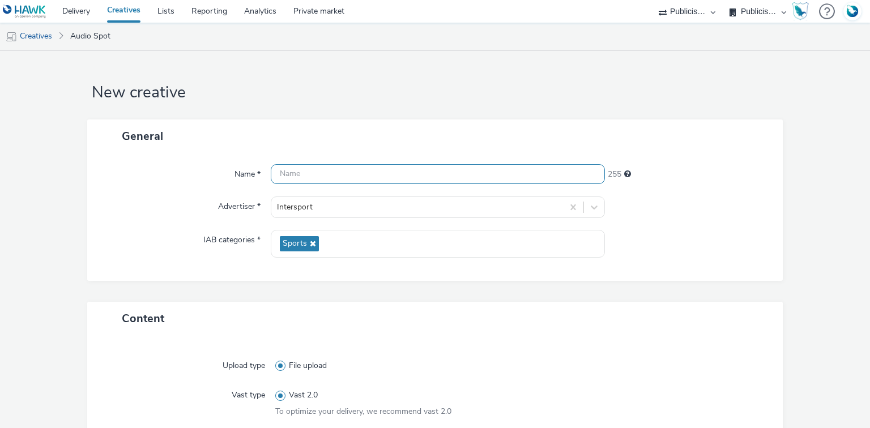
click at [332, 170] on input "text" at bounding box center [438, 174] width 334 height 20
paste input "ITS RADIO 30s ANNIV NAKAMURA DIGI 25.09.25.mp3"
paste input "_Spotify"
type input "ITS RADIO 30s ANNIV NAKAMURA DIGI 25.09.25_Spotify"
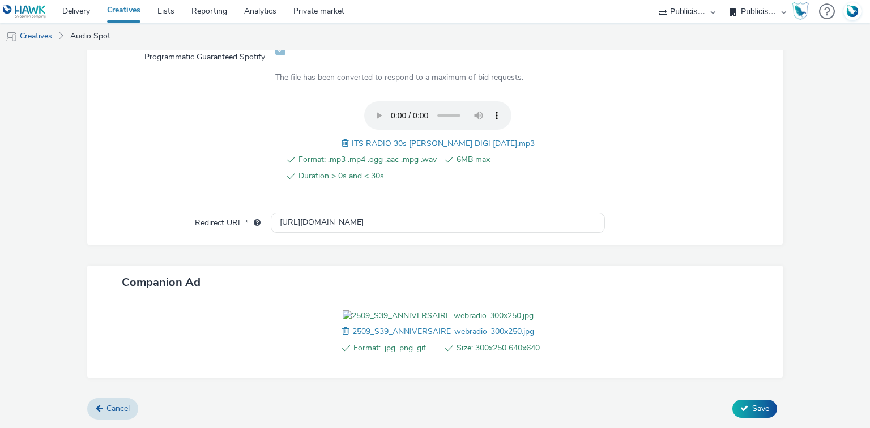
scroll to position [455, 0]
click at [752, 405] on span "Save" at bounding box center [760, 408] width 17 height 11
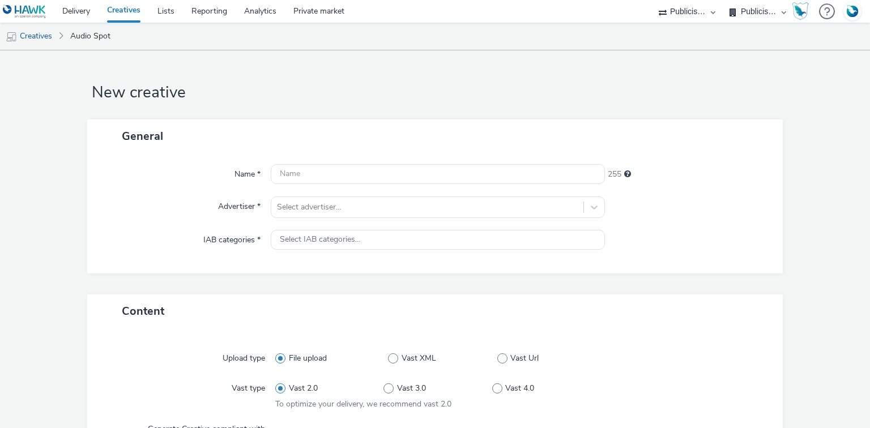
select select "d07aba32-d775-4fed-a722-f10c6504dd64"
select select "f97d6638-e0a1-4f7a-bf46-55015878e29e"
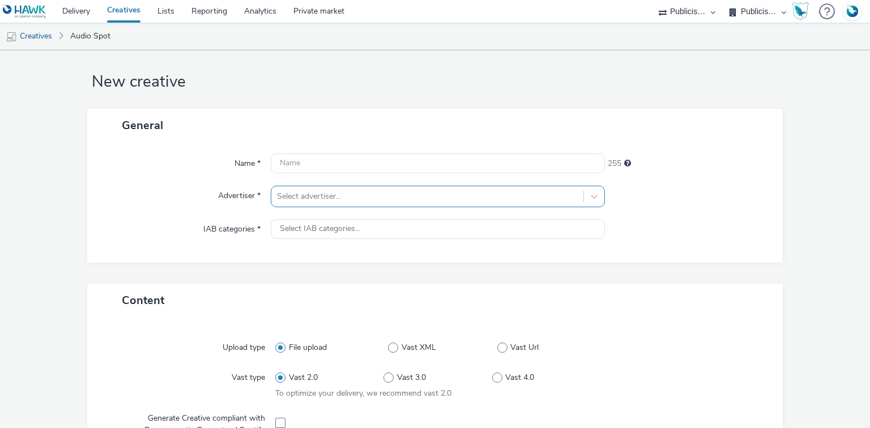
click at [362, 201] on div "Select advertiser..." at bounding box center [426, 196] width 311 height 18
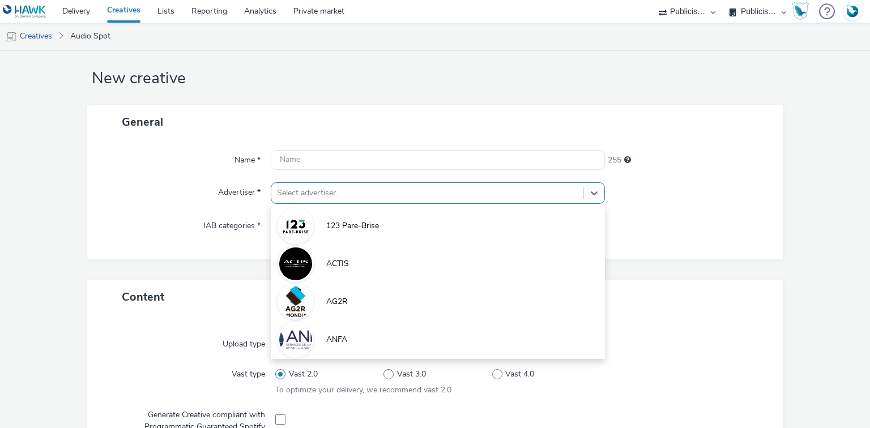
scroll to position [14, 0]
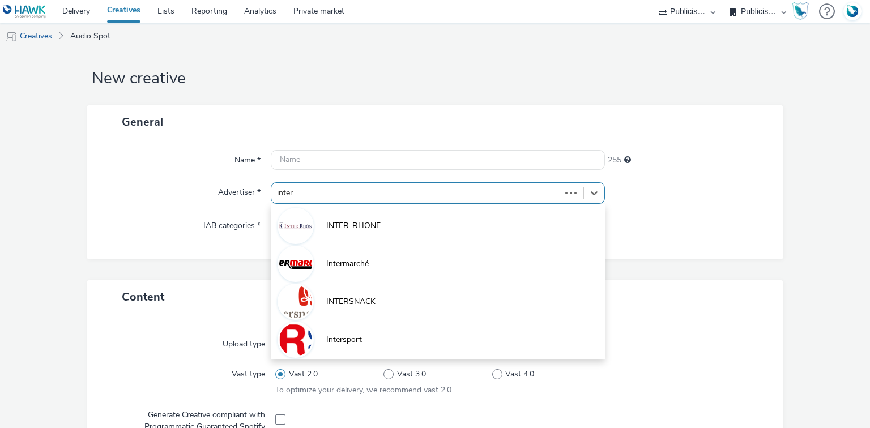
type input "inters"
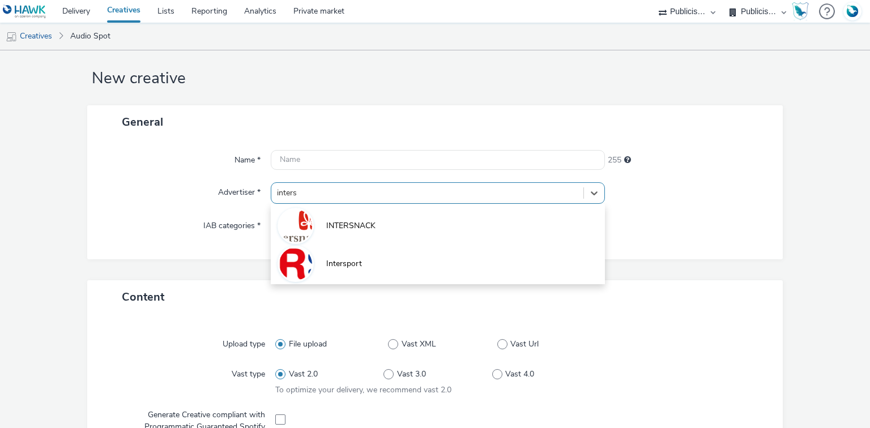
click at [391, 263] on li "Intersport" at bounding box center [438, 263] width 334 height 38
type input "[URL][DOMAIN_NAME]"
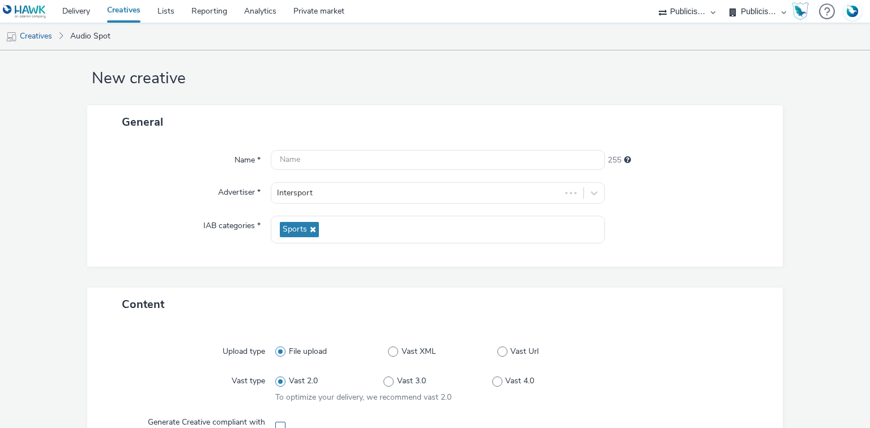
click at [276, 424] on span at bounding box center [280, 427] width 10 height 10
checkbox input "true"
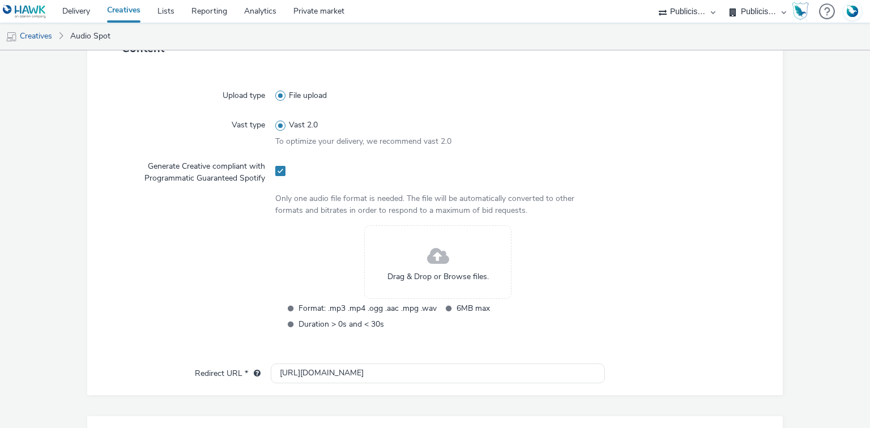
scroll to position [331, 0]
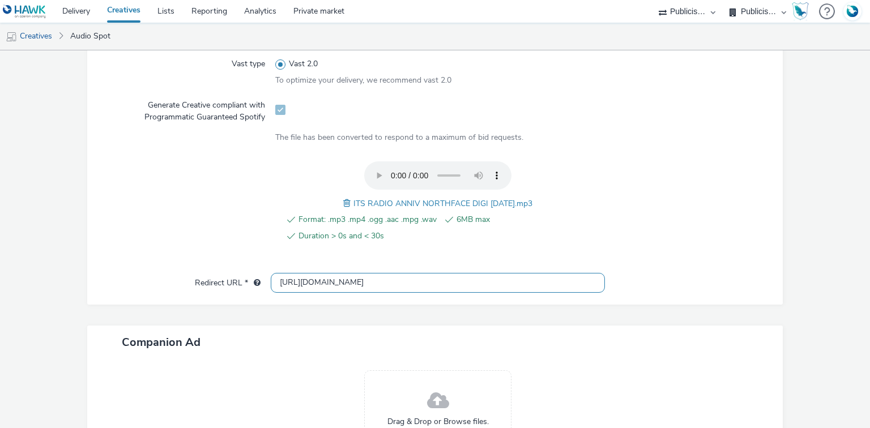
click at [321, 283] on input "[URL][DOMAIN_NAME]" at bounding box center [438, 283] width 334 height 20
paste input "s://[DOMAIN_NAME][URL]"
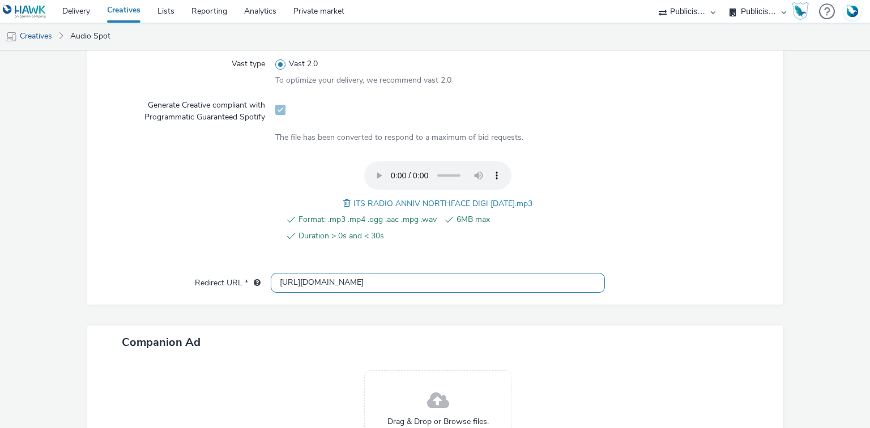
type input "[URL][DOMAIN_NAME]"
click at [381, 201] on span "ITS RADIO ANNIV NORTHFACE DIGI [DATE].mp3" at bounding box center [442, 203] width 179 height 11
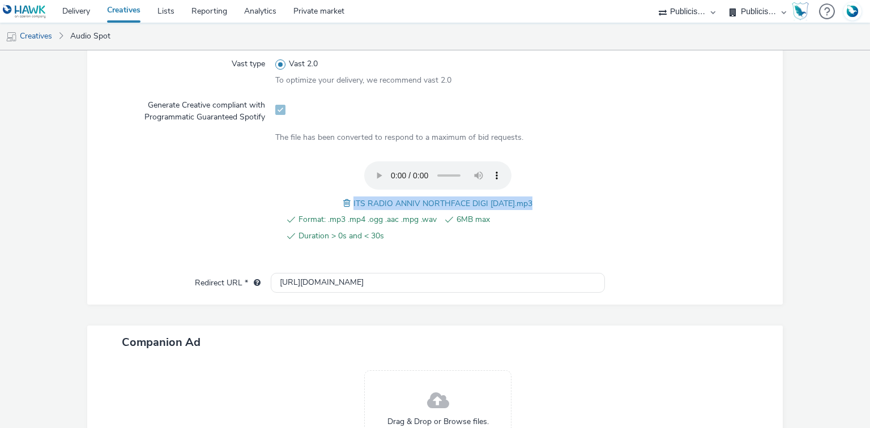
copy span "ITS RADIO ANNIV NORTHFACE DIGI [DATE].mp3"
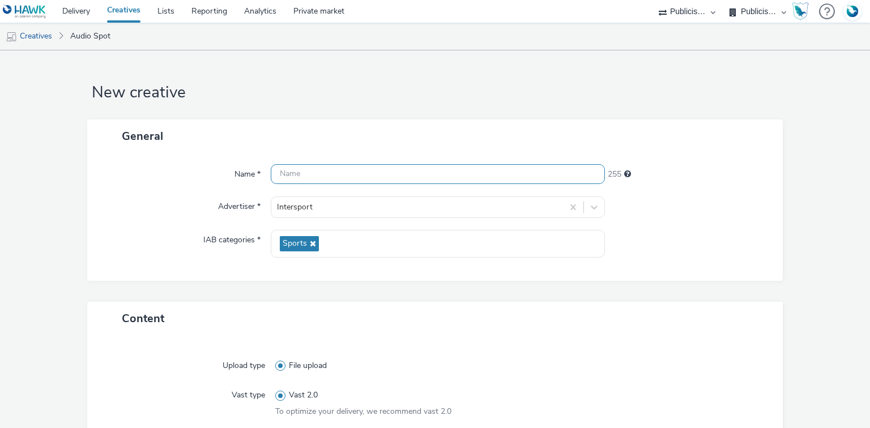
click at [292, 165] on input "text" at bounding box center [438, 174] width 334 height 20
paste input "ITS RADIO ANNIV NORTHFACE DIGI [DATE].mp3"
drag, startPoint x: 444, startPoint y: 172, endPoint x: 493, endPoint y: 186, distance: 51.3
click at [493, 186] on div "Name * ITS RADIO ANNIV NORTHFACE DIGI [DATE].mp3 212 Advertiser * Intersport IA…" at bounding box center [435, 217] width 696 height 128
type input "ITS RADIO ANNIV NORTHFACE DIGI [DATE]_Spotify"
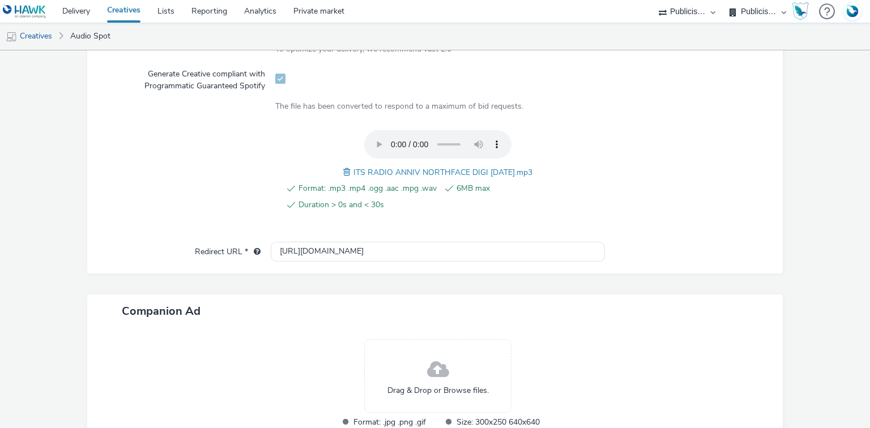
click at [186, 186] on div at bounding box center [192, 176] width 168 height 93
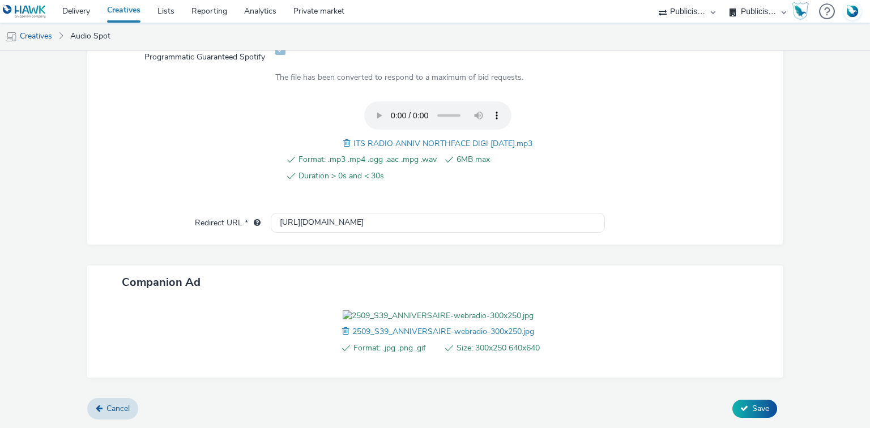
scroll to position [455, 0]
click at [753, 403] on span "Save" at bounding box center [760, 408] width 17 height 11
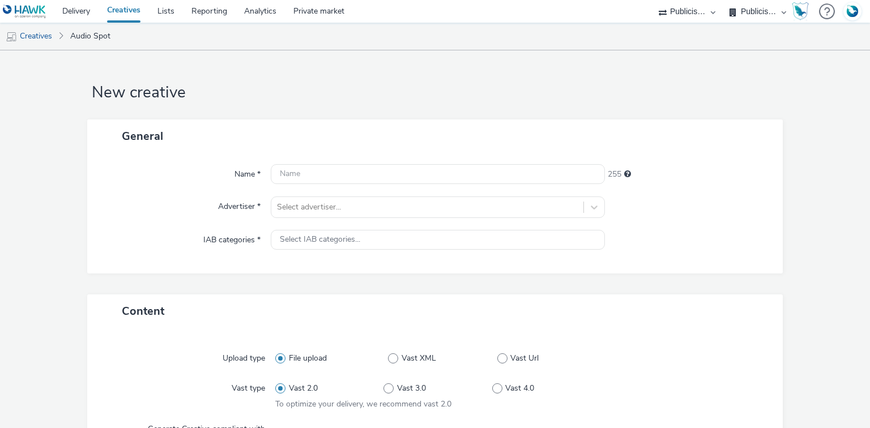
select select "d07aba32-d775-4fed-a722-f10c6504dd64"
select select "f97d6638-e0a1-4f7a-bf46-55015878e29e"
click at [315, 204] on div "Select advertiser..." at bounding box center [426, 207] width 311 height 18
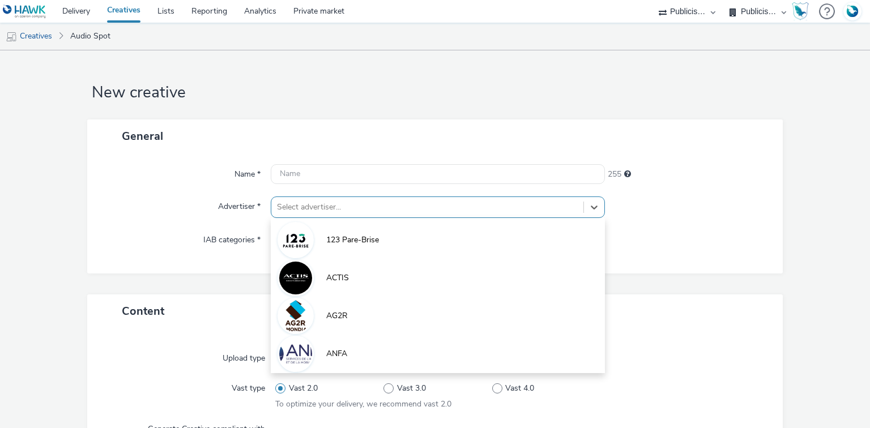
scroll to position [14, 0]
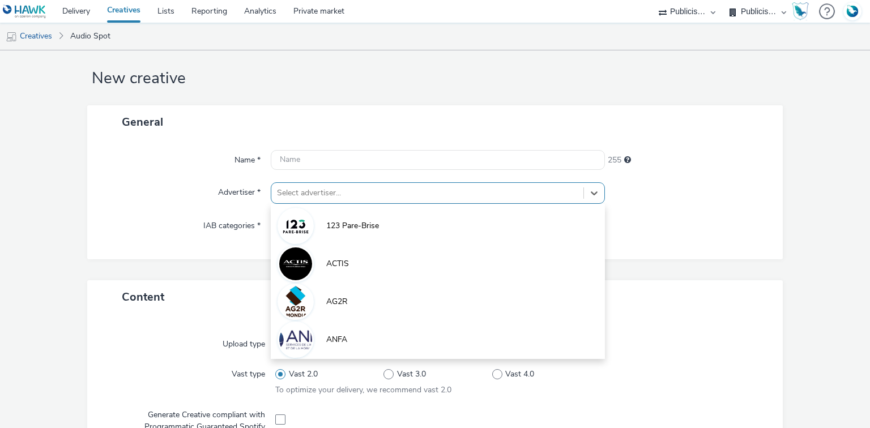
paste input "inters"
type input "inters"
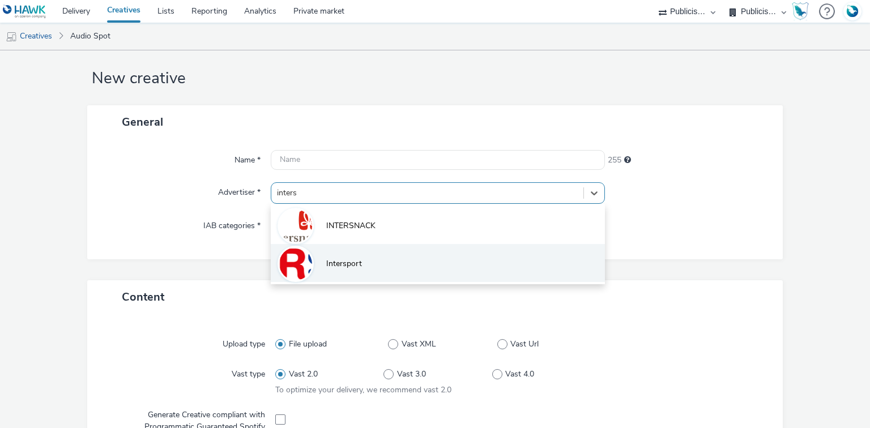
click at [316, 276] on li "Intersport" at bounding box center [438, 263] width 334 height 38
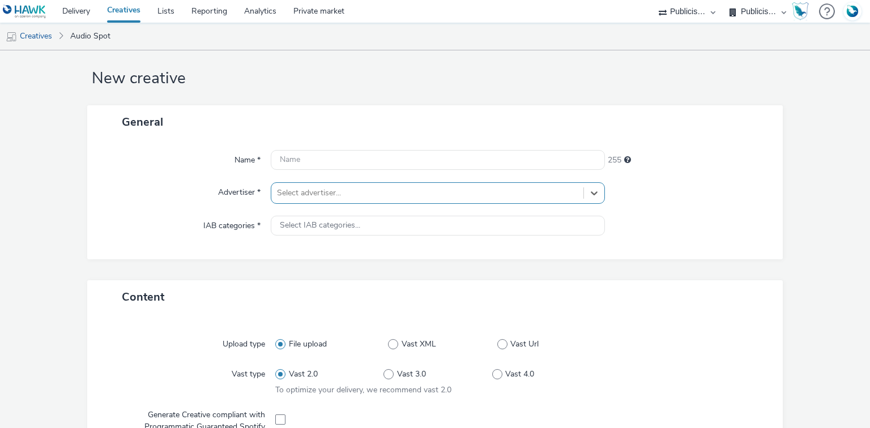
type input "[URL][DOMAIN_NAME]"
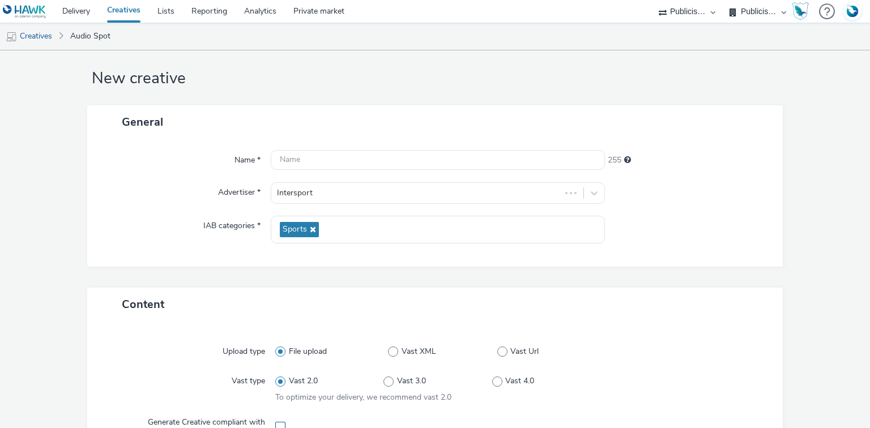
click at [279, 426] on span at bounding box center [280, 427] width 10 height 10
checkbox input "true"
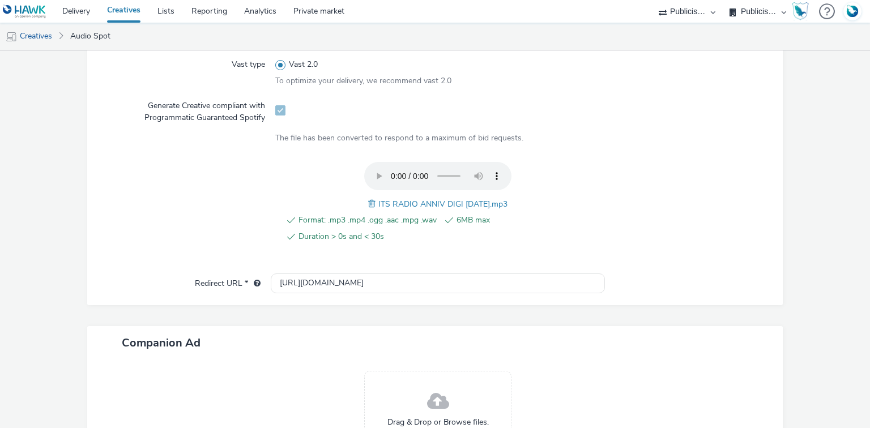
scroll to position [331, 0]
click at [306, 276] on input "http://www.intersport.fr" at bounding box center [438, 283] width 334 height 20
paste input "s://www.intersport.fr/ope/le-mois-intersport/?utm_source=spotify&utm_medium=dis…"
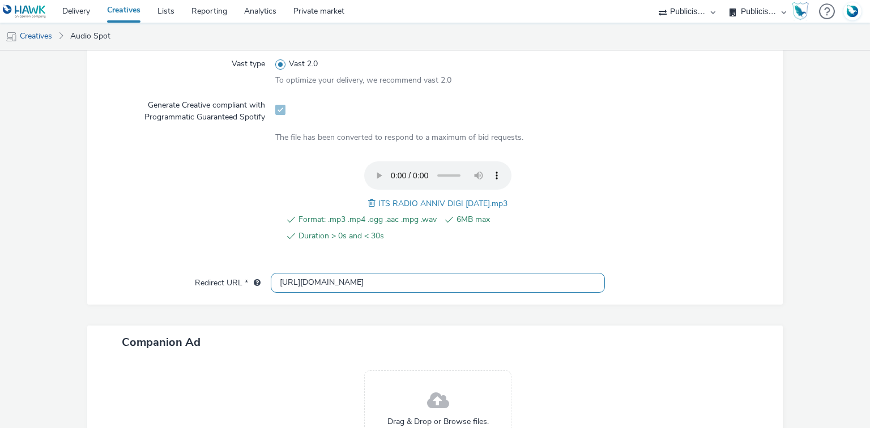
scroll to position [0, 156]
type input "https://www.intersport.fr/ope/le-mois-intersport/?utm_source=spotify&utm_medium…"
click at [420, 206] on span "ITS RADIO ANNIV DIGI 24.09.25.mp3" at bounding box center [442, 203] width 129 height 11
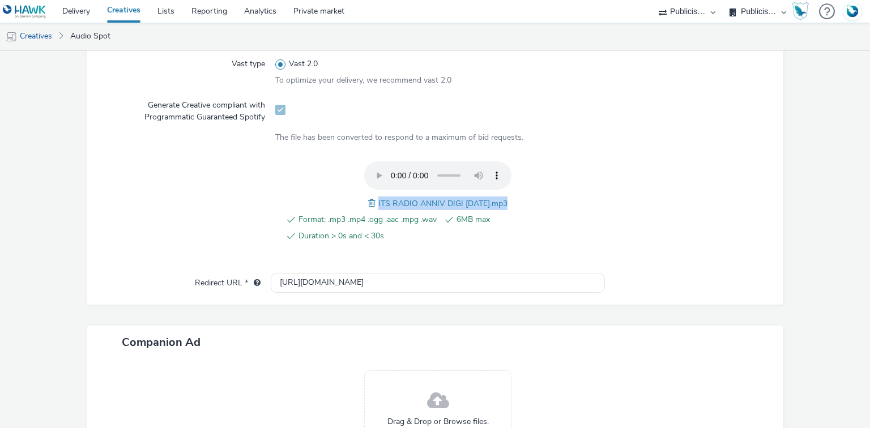
click at [420, 206] on span "ITS RADIO ANNIV DIGI 24.09.25.mp3" at bounding box center [442, 203] width 129 height 11
copy span "ITS RADIO ANNIV DIGI 24.09.25.mp3"
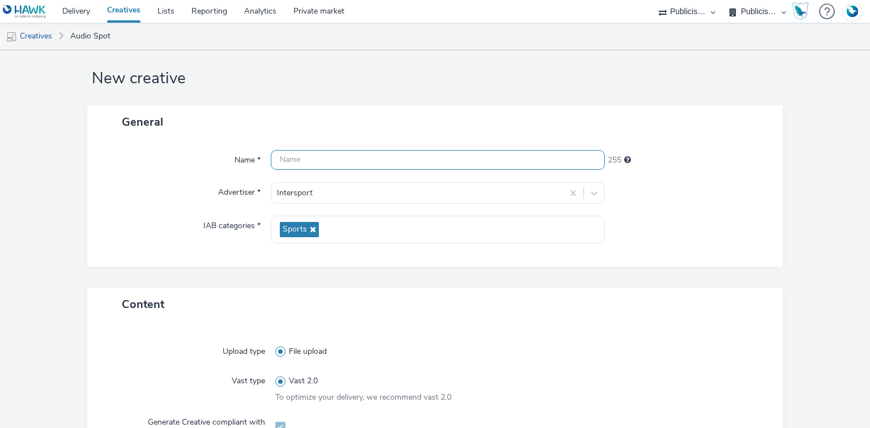
click at [347, 161] on input "text" at bounding box center [438, 160] width 334 height 20
paste input "ITS RADIO ANNIV DIGI 24.09.25.mp3"
paste input "_Spotify"
type input "ITS RADIO ANNIV DIGI 24.09.25_Spotify"
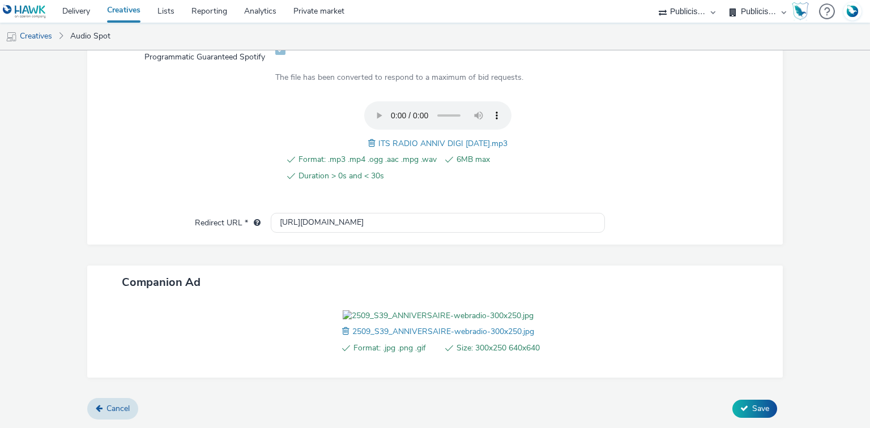
scroll to position [455, 0]
click at [752, 410] on span "Save" at bounding box center [760, 408] width 17 height 11
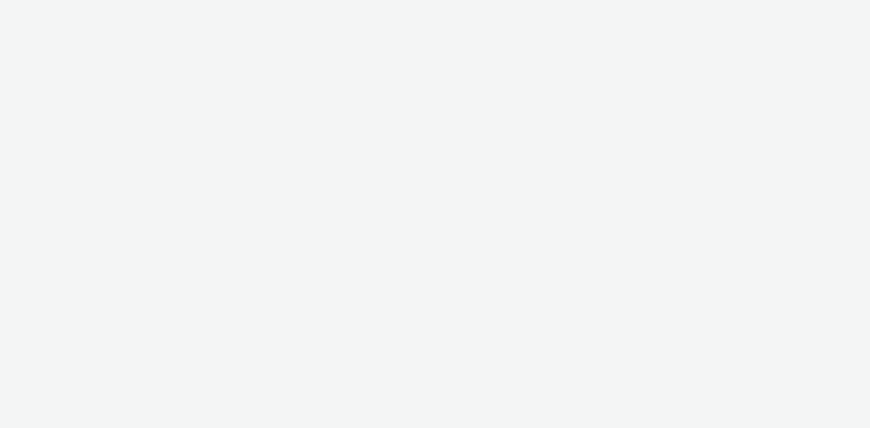
select select "38ed0f18-cbca-4106-be45-330e11e5f0af"
select select "f42c2087-8482-4af0-9099-e05519206007"
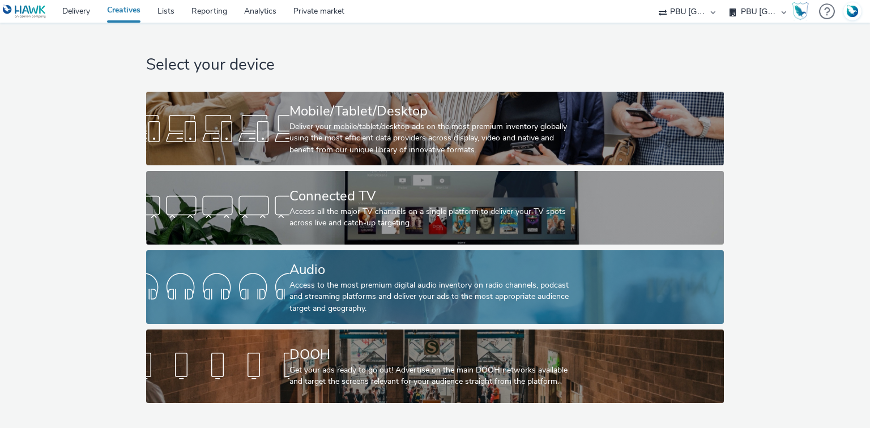
click at [325, 271] on div "Audio" at bounding box center [432, 270] width 287 height 20
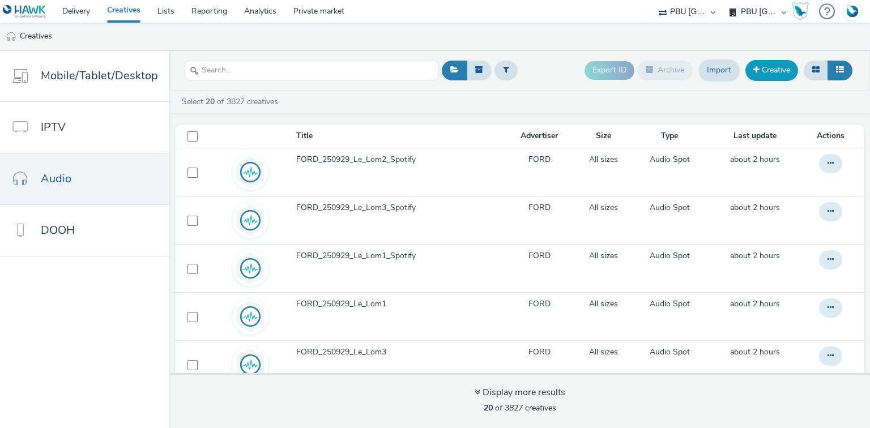
click at [781, 69] on link "Creative" at bounding box center [771, 70] width 53 height 20
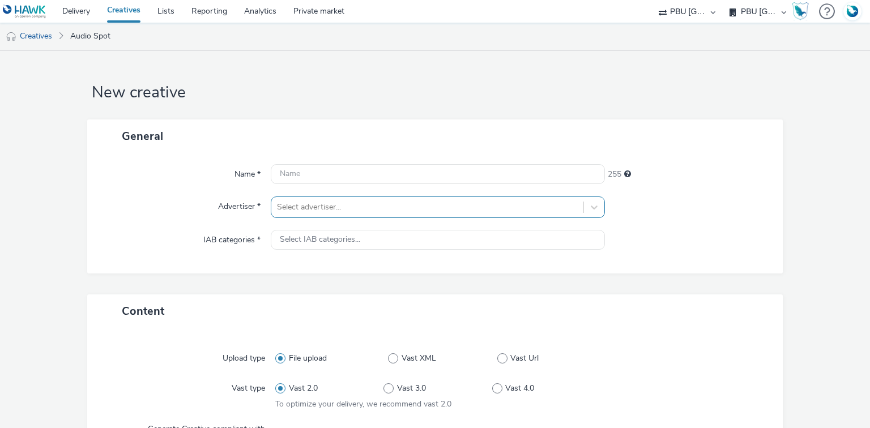
click at [317, 211] on div "Select advertiser..." at bounding box center [438, 208] width 334 height 22
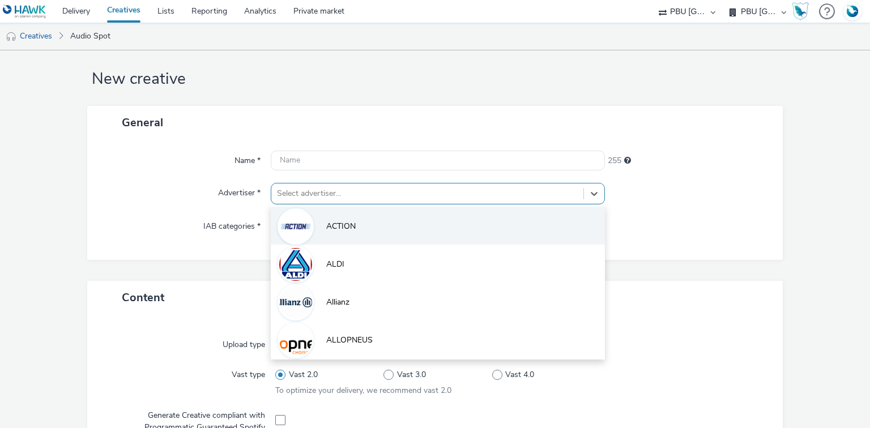
scroll to position [14, 0]
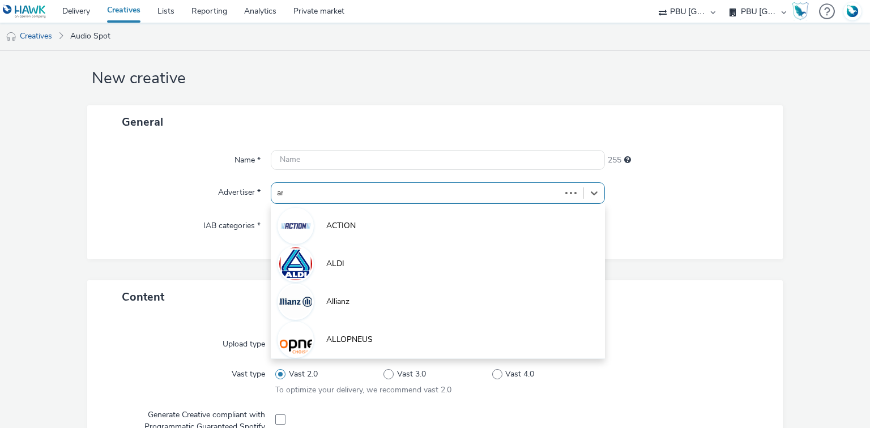
type input "ama"
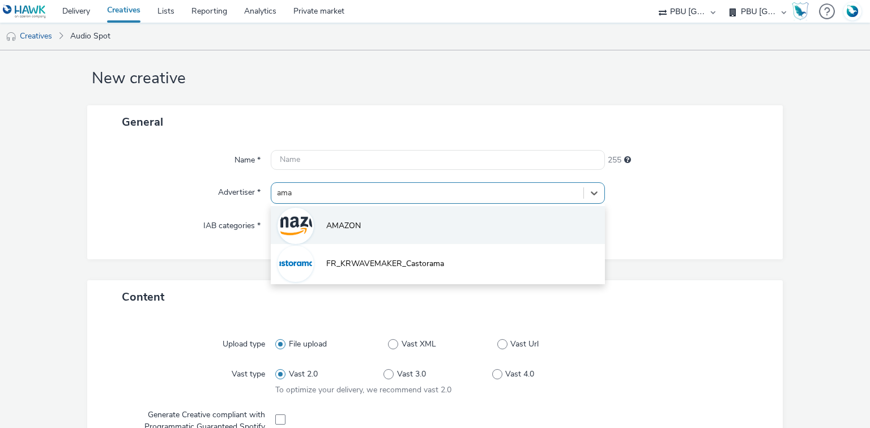
click at [299, 215] on img at bounding box center [295, 226] width 33 height 33
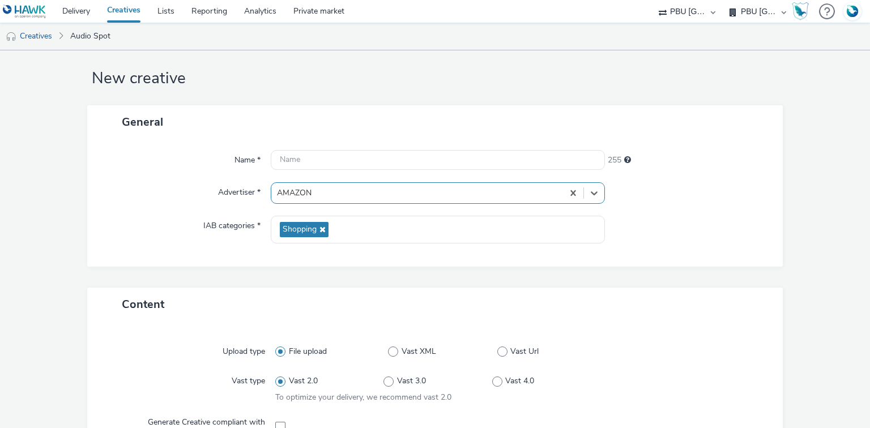
scroll to position [195, 0]
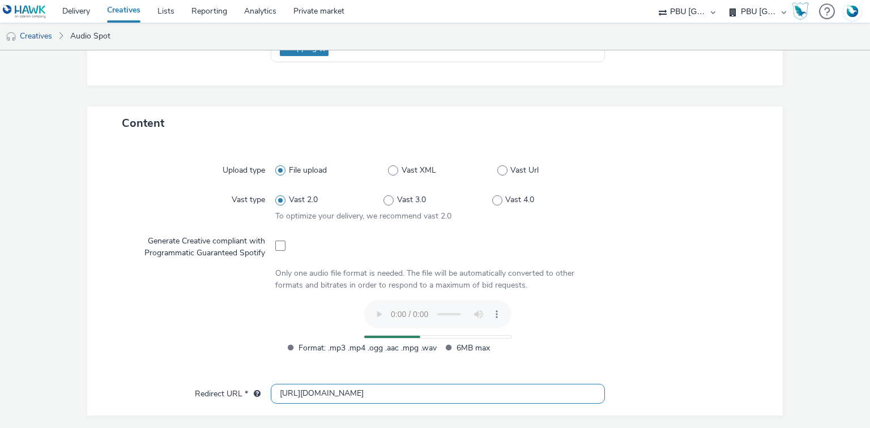
click at [290, 392] on input "[URL][DOMAIN_NAME]" at bounding box center [438, 394] width 334 height 20
type input "[URL][DOMAIN_NAME]"
click at [591, 290] on div "Upload type File upload Vast XML Vast Url Vast type Vast 2.0 Vast 3.0 Vast 4.0 …" at bounding box center [435, 267] width 673 height 233
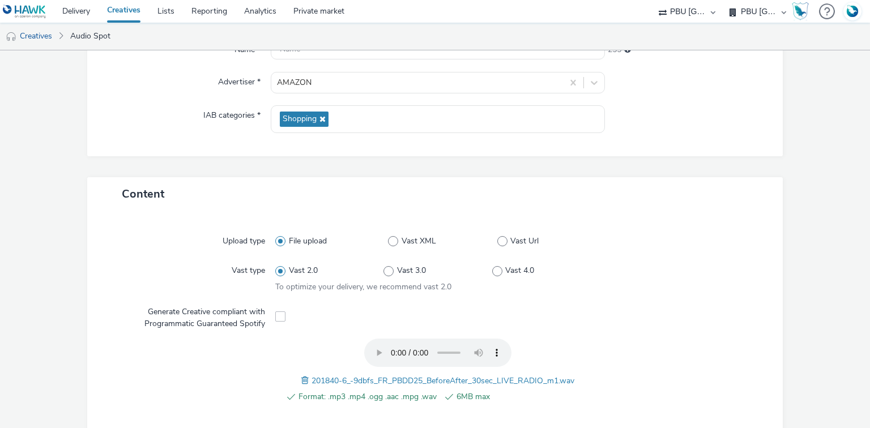
scroll to position [14, 0]
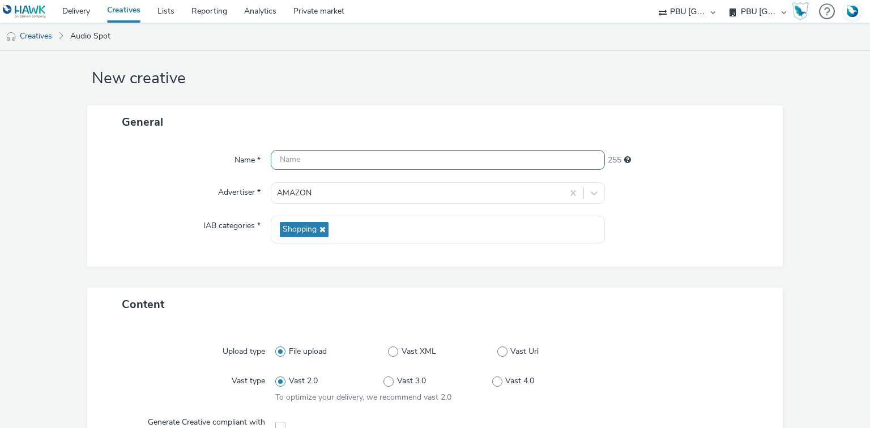
click at [310, 167] on input "text" at bounding box center [438, 160] width 334 height 20
paste input "201840-6_-9dbfs_FR_PBDD25_BeforeAfter_30sec_LIVE_RADIO_m1"
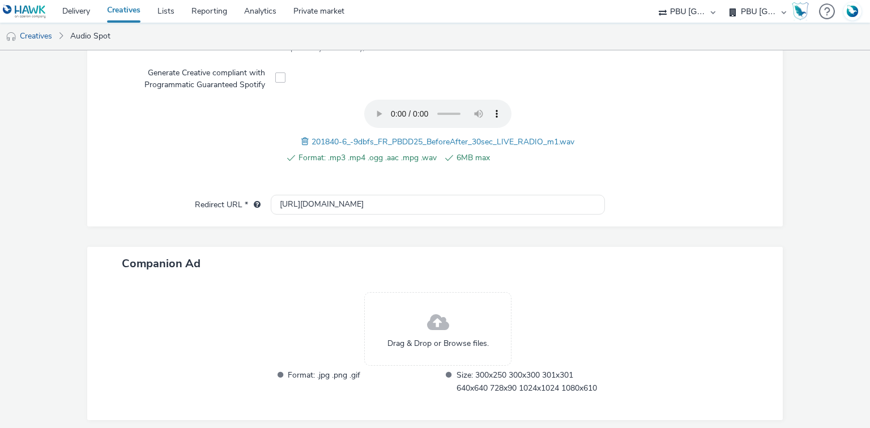
scroll to position [404, 0]
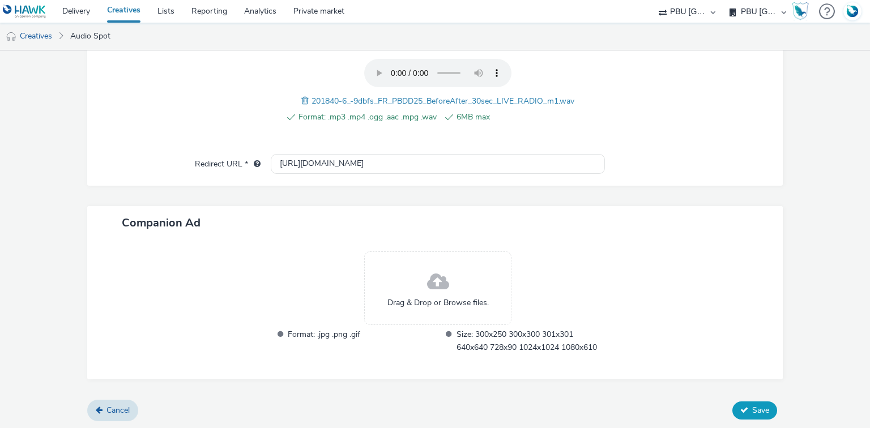
type input "201840-6_-9dbfs_FR_PBDD25_BeforeAfter_30sec_LIVE_RADIO_m1"
click at [751, 415] on button "Save" at bounding box center [754, 411] width 45 height 18
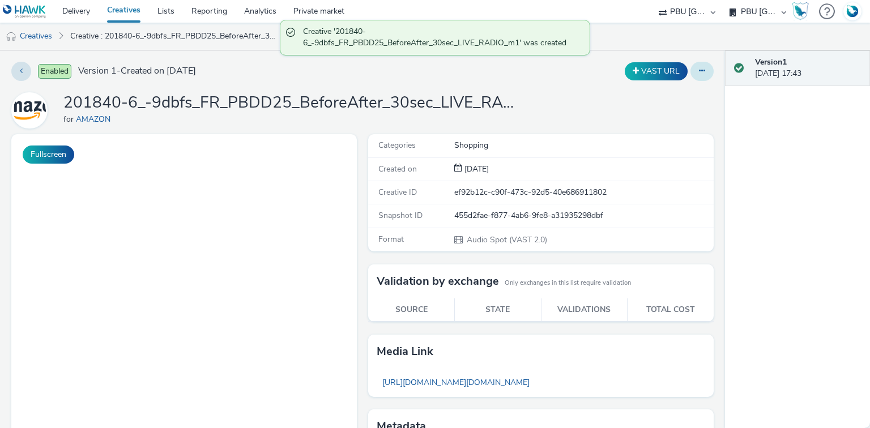
click at [699, 72] on icon at bounding box center [702, 71] width 6 height 8
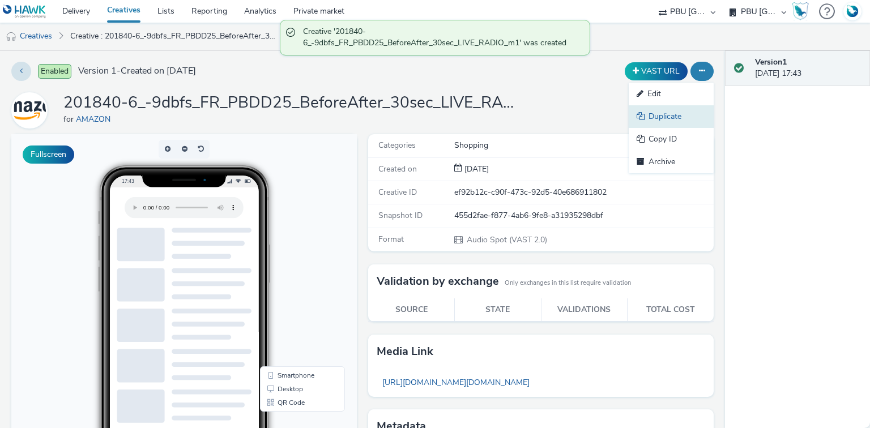
click at [657, 116] on link "Duplicate" at bounding box center [671, 116] width 85 height 23
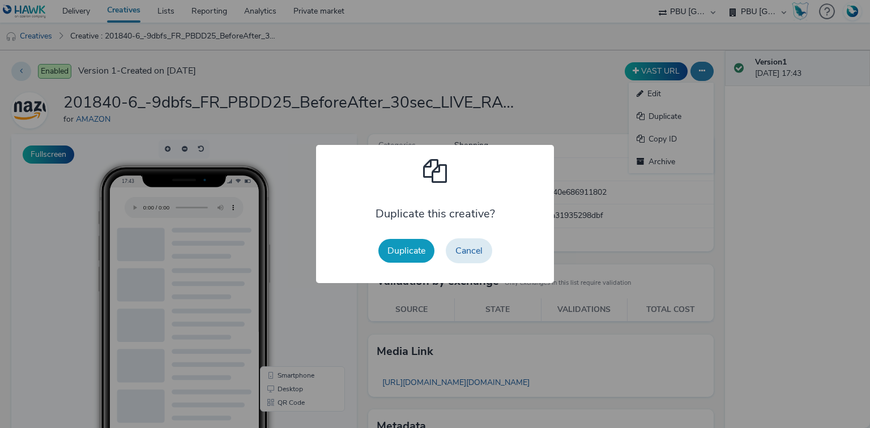
click at [421, 251] on button "Duplicate" at bounding box center [406, 251] width 56 height 24
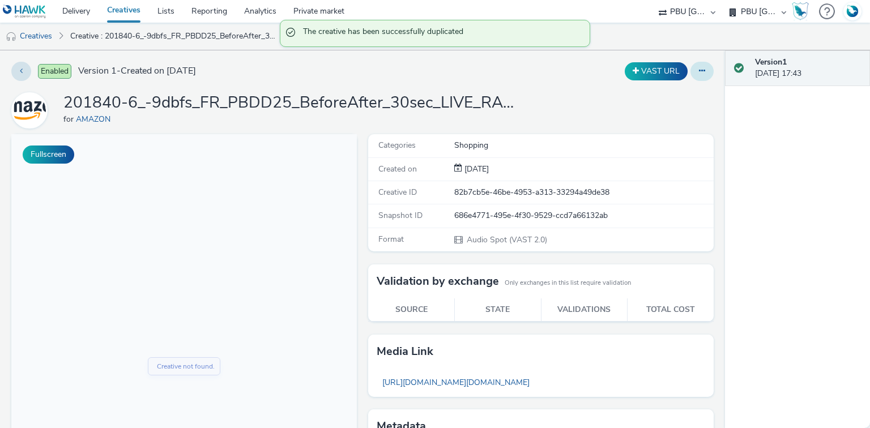
click at [699, 71] on icon at bounding box center [702, 71] width 6 height 8
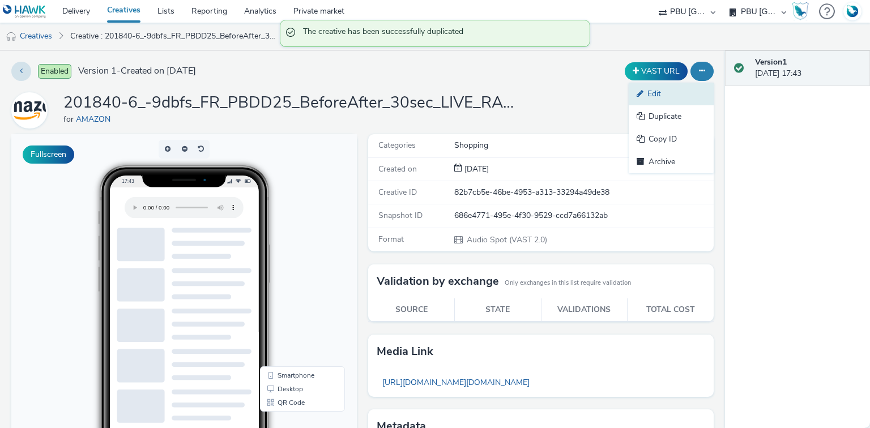
click at [662, 89] on link "Edit" at bounding box center [671, 94] width 85 height 23
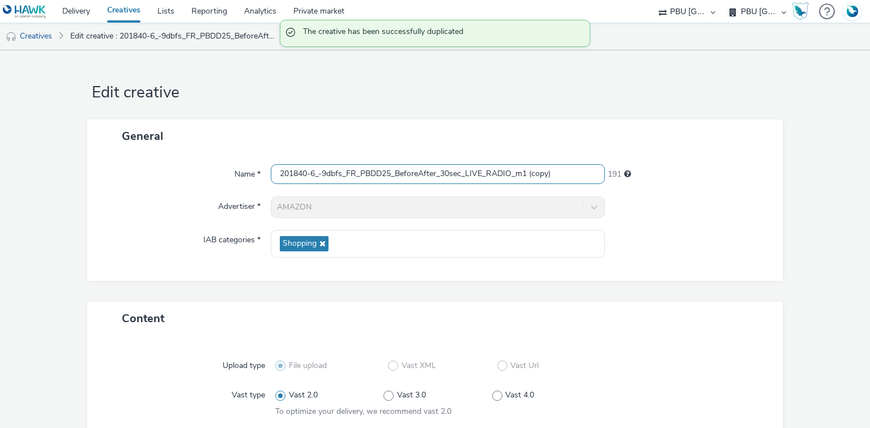
drag, startPoint x: 518, startPoint y: 176, endPoint x: 576, endPoint y: 176, distance: 58.3
click at [574, 177] on input "201840-6_-9dbfs_FR_PBDD25_BeforeAfter_30sec_LIVE_RADIO_m1 (copy)" at bounding box center [438, 174] width 334 height 20
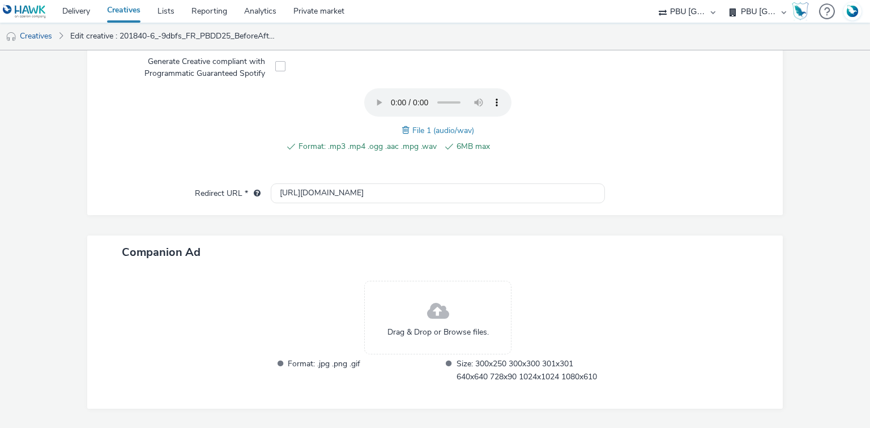
scroll to position [404, 0]
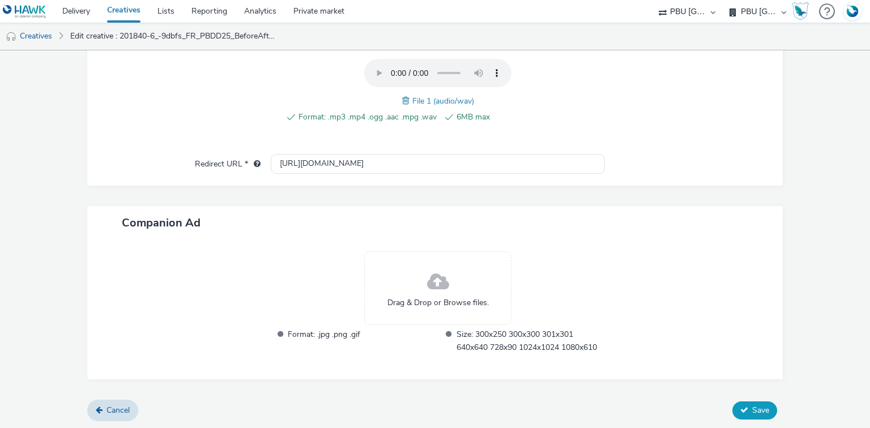
type input "201840-6_-9dbfs_FR_PBDD25_BeforeAfter_30sec_LIVE_RADIO_Deezer"
click at [752, 415] on button "Save" at bounding box center [754, 411] width 45 height 18
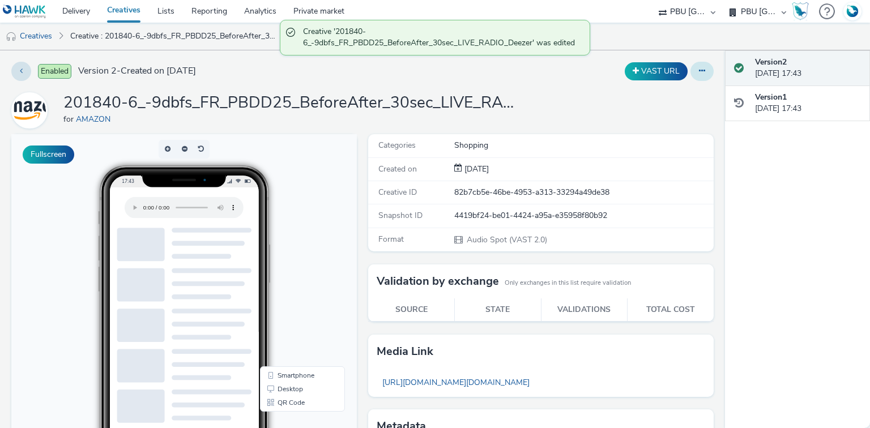
click at [702, 74] on button at bounding box center [701, 71] width 23 height 19
click at [668, 113] on link "Duplicate" at bounding box center [671, 116] width 85 height 23
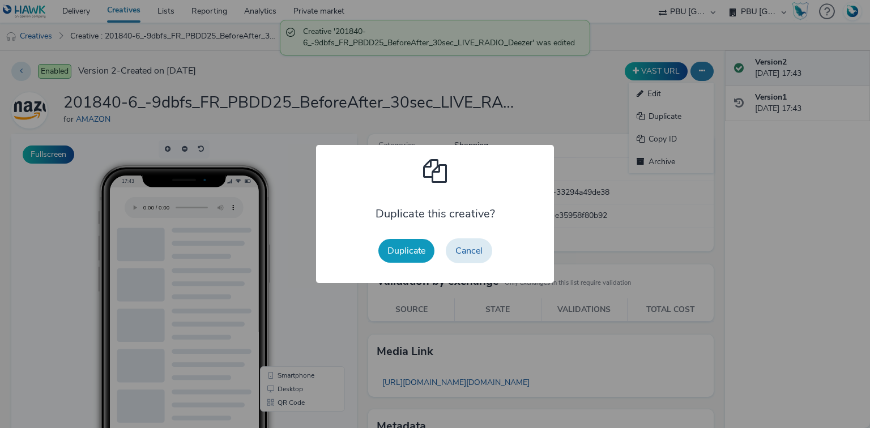
click at [398, 247] on button "Duplicate" at bounding box center [406, 251] width 56 height 24
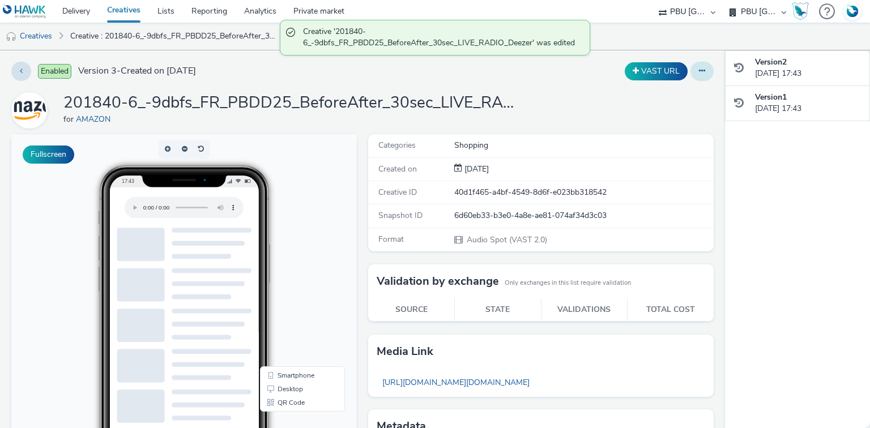
click at [699, 70] on icon at bounding box center [702, 71] width 6 height 8
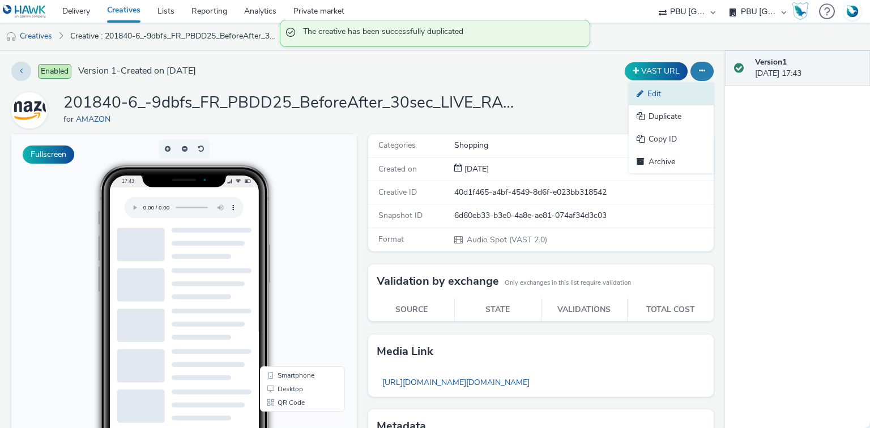
click at [670, 90] on link "Edit" at bounding box center [671, 94] width 85 height 23
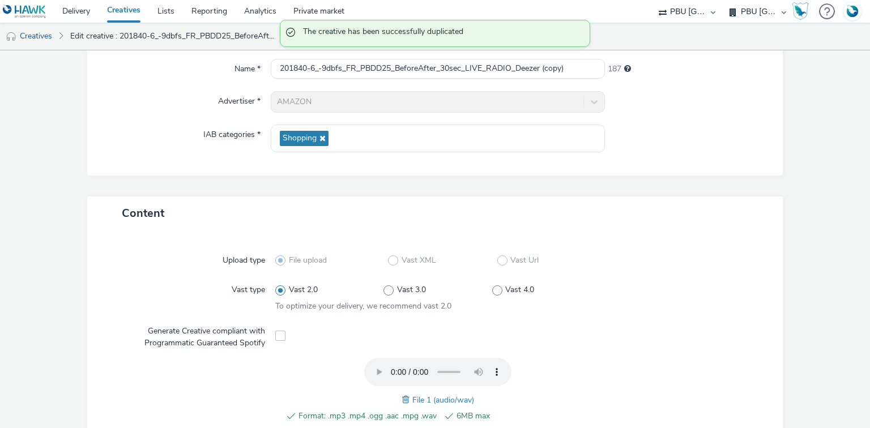
scroll to position [227, 0]
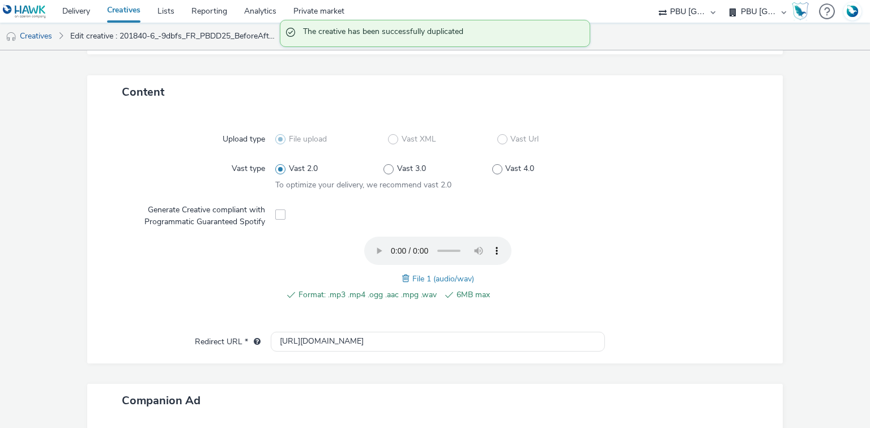
click at [402, 279] on span at bounding box center [407, 278] width 10 height 12
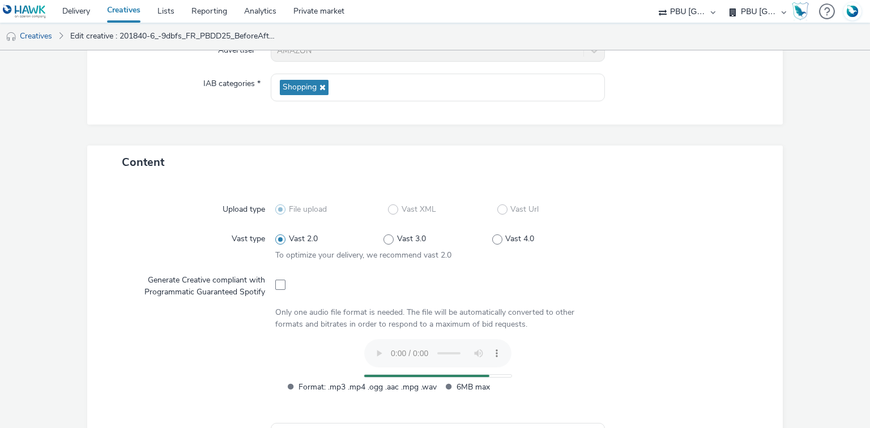
scroll to position [0, 0]
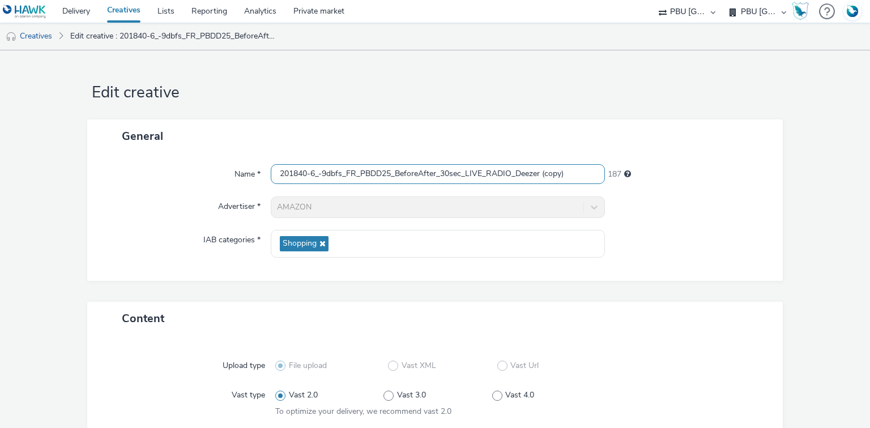
click at [347, 170] on input "201840-6_-9dbfs_FR_PBDD25_BeforeAfter_30sec_LIVE_RADIO_Deezer (copy)" at bounding box center [438, 174] width 334 height 20
paste input "eadUp_RADIO_m1"
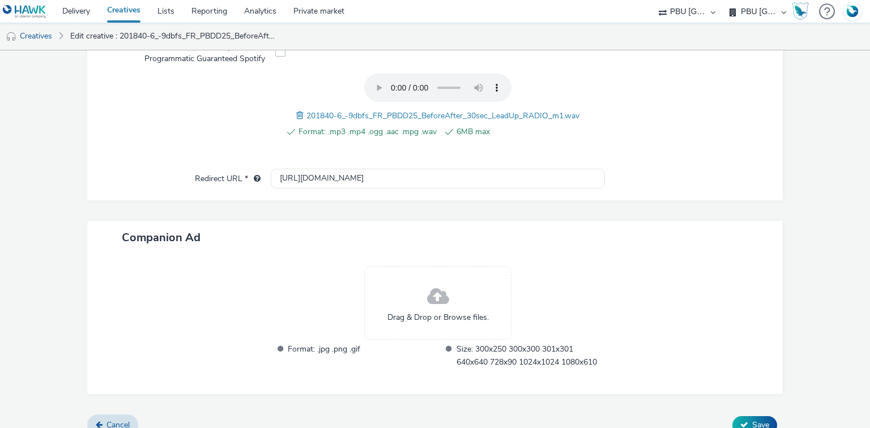
scroll to position [404, 0]
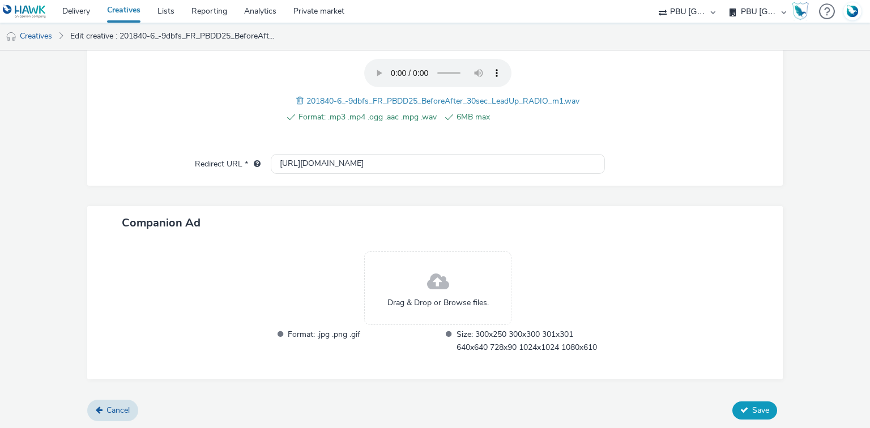
type input "201840-6_-9dbfs_FR_PBDD25_BeforeAfter_30sec_LeadUp_RADIO_m1"
click at [752, 413] on span "Save" at bounding box center [760, 410] width 17 height 11
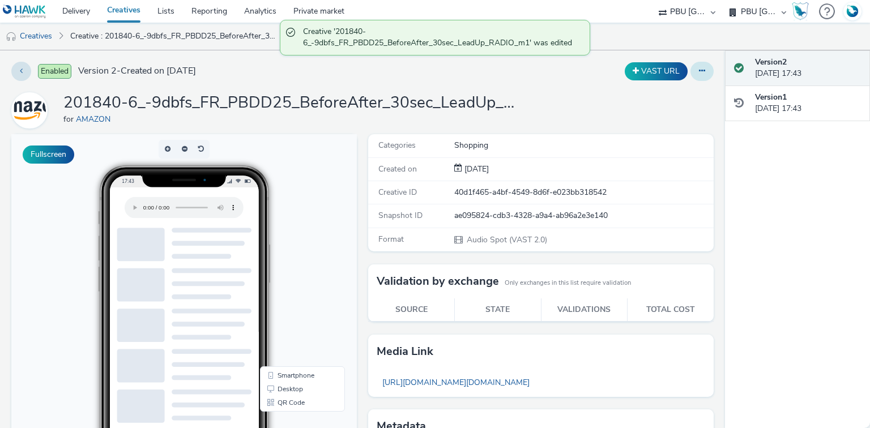
click at [699, 73] on icon at bounding box center [702, 71] width 6 height 8
click at [650, 118] on link "Duplicate" at bounding box center [671, 116] width 85 height 23
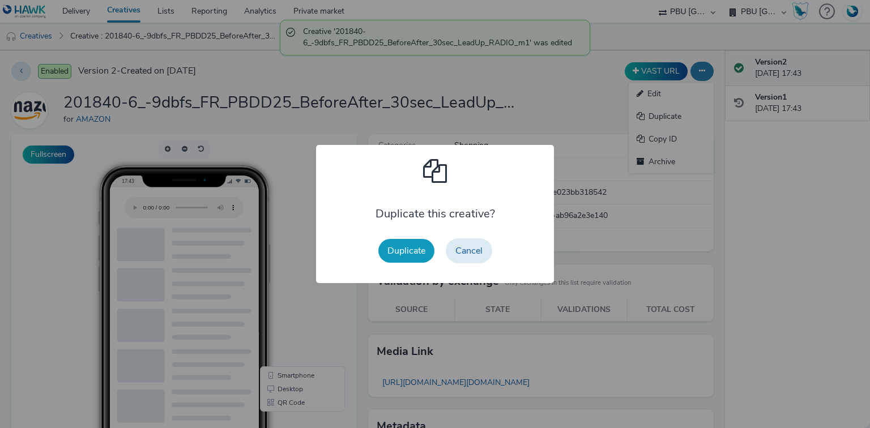
click at [404, 256] on button "Duplicate" at bounding box center [406, 251] width 56 height 24
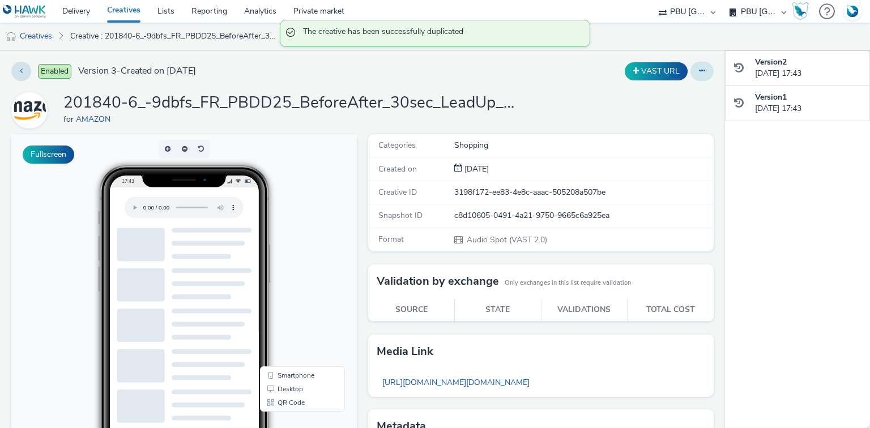
click at [699, 69] on icon at bounding box center [702, 71] width 6 height 8
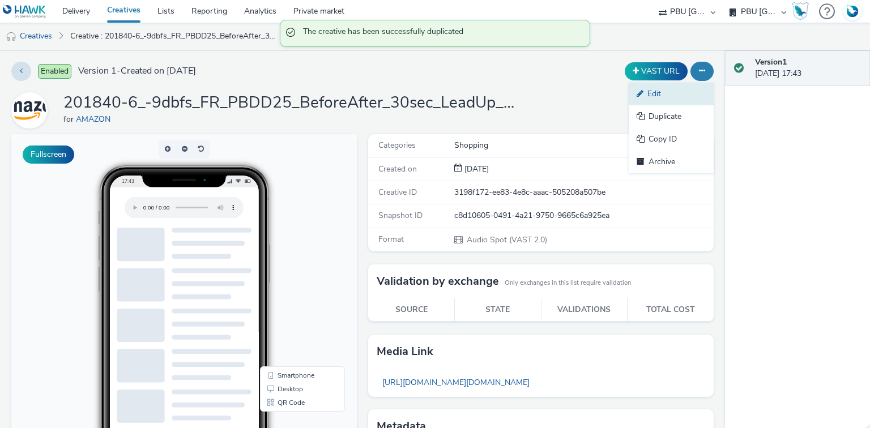
click at [661, 94] on link "Edit" at bounding box center [671, 94] width 85 height 23
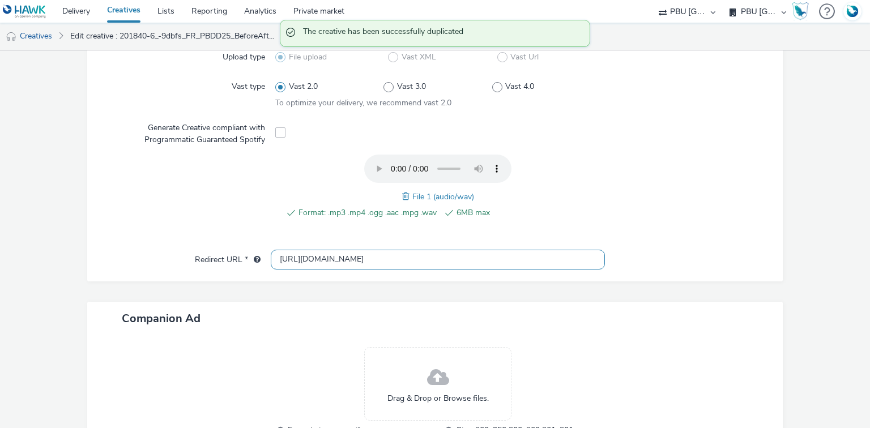
scroll to position [317, 0]
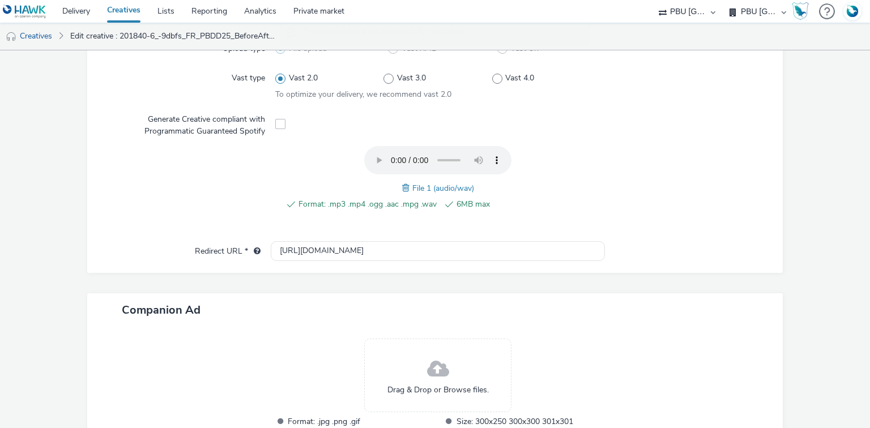
click at [402, 186] on span at bounding box center [407, 188] width 10 height 12
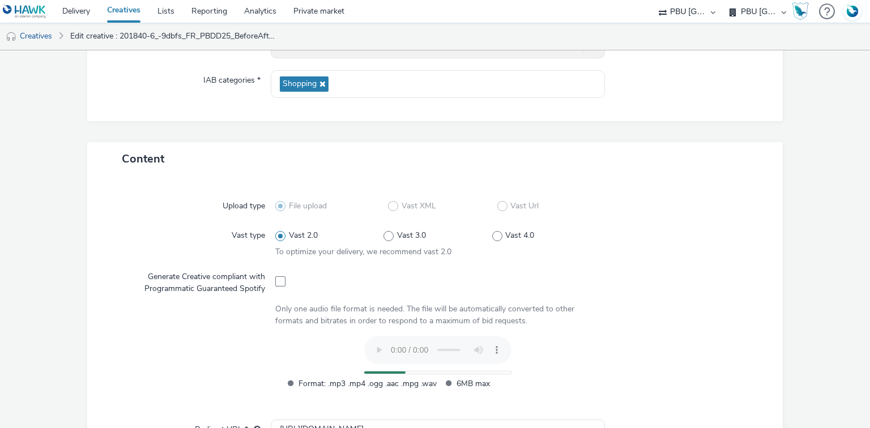
scroll to position [45, 0]
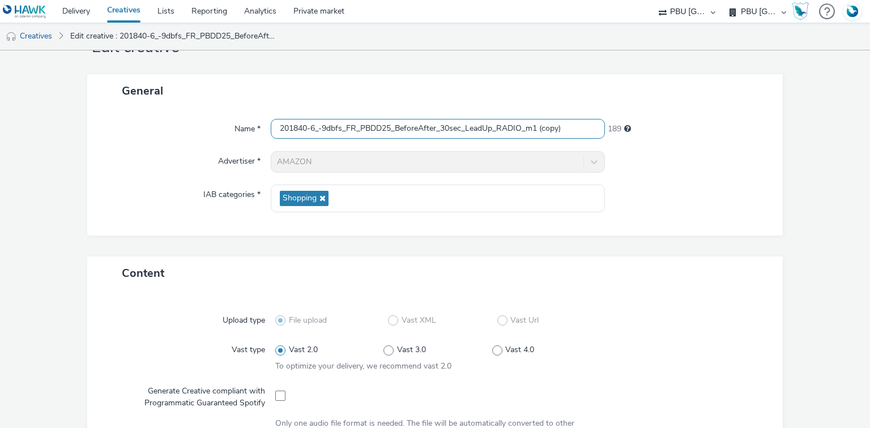
drag, startPoint x: 529, startPoint y: 131, endPoint x: 633, endPoint y: 131, distance: 104.2
click at [633, 131] on div "Name * 201840-6_-9dbfs_FR_PBDD25_BeforeAfter_30sec_LeadUp_RADIO_m1 (copy) 189" at bounding box center [435, 129] width 673 height 20
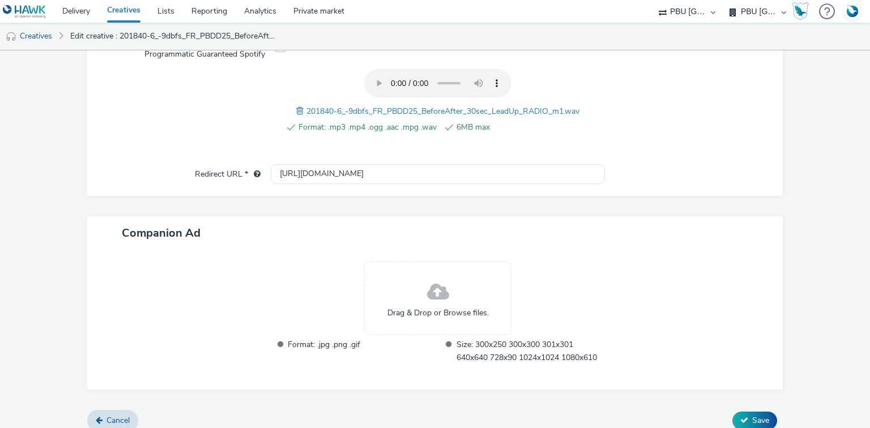
scroll to position [404, 0]
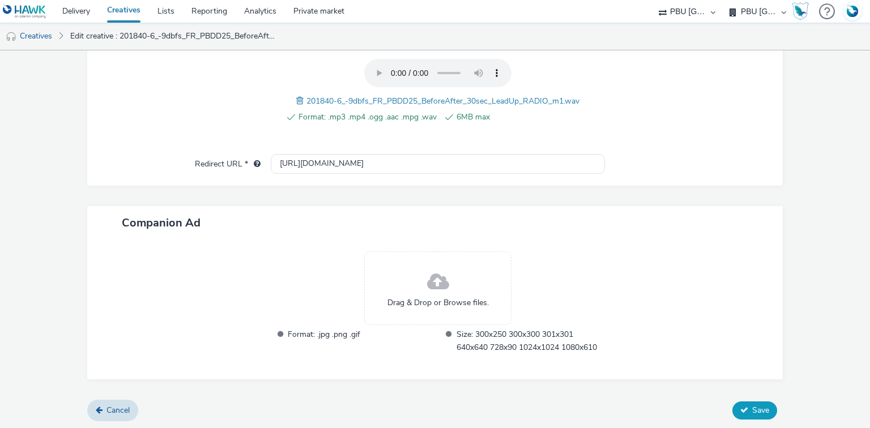
type input "201840-6_-9dbfs_FR_PBDD25_BeforeAfter_30sec_LeadUp_RADIO_Deezer"
click at [752, 410] on span "Save" at bounding box center [760, 410] width 17 height 11
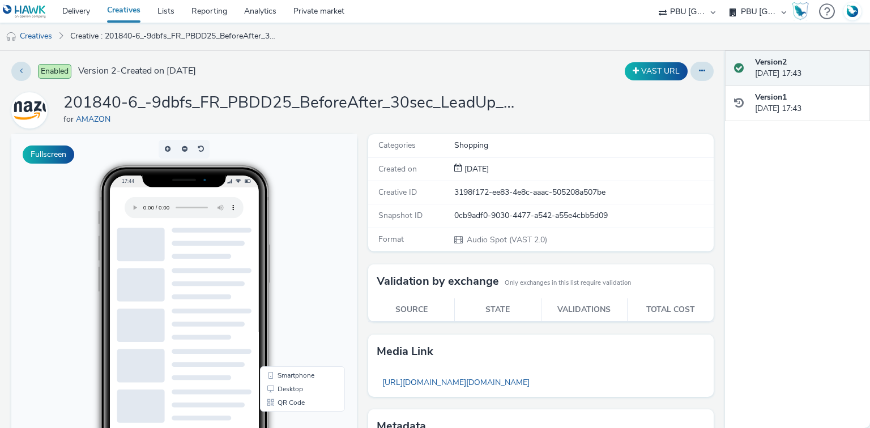
click at [133, 12] on link "Creatives" at bounding box center [124, 11] width 50 height 23
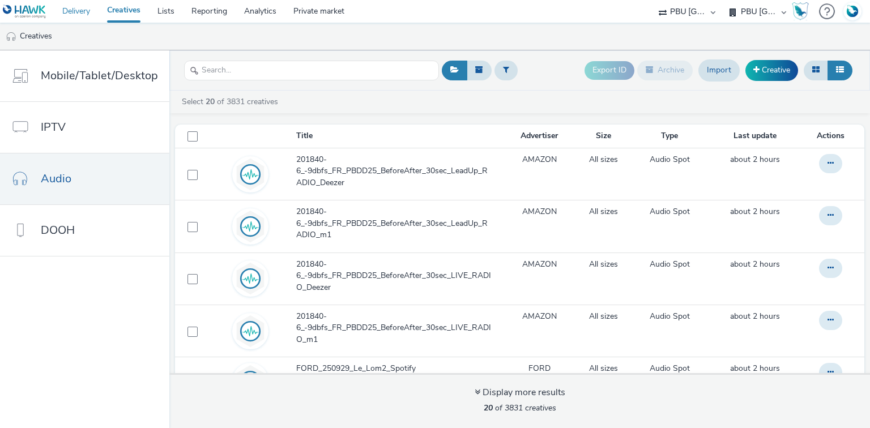
click at [77, 6] on link "Delivery" at bounding box center [76, 11] width 45 height 23
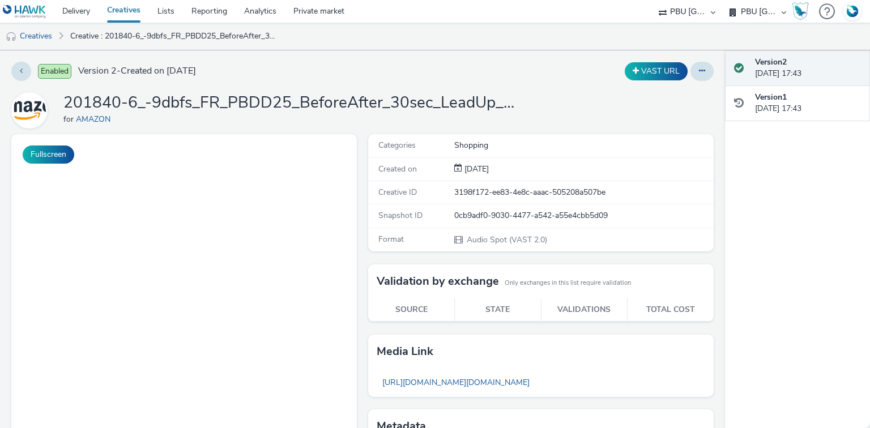
select select "38ed0f18-cbca-4106-be45-330e11e5f0af"
select select "f42c2087-8482-4af0-9099-e05519206007"
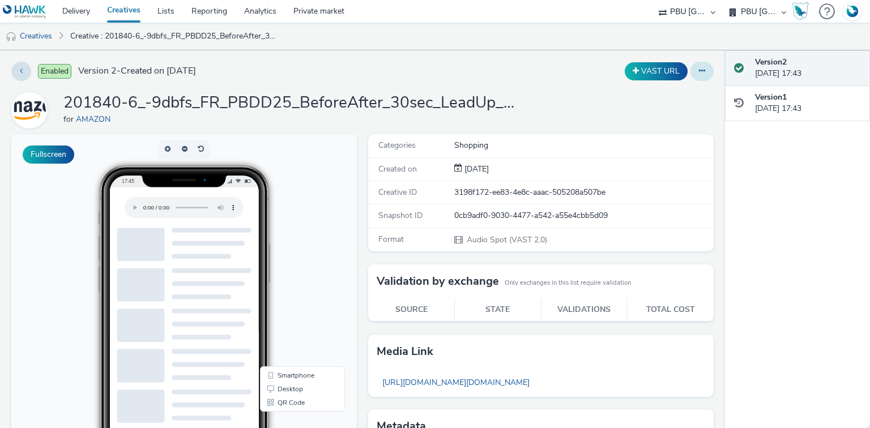
click at [699, 73] on icon at bounding box center [702, 71] width 6 height 8
click at [682, 90] on link "Edit" at bounding box center [671, 94] width 85 height 23
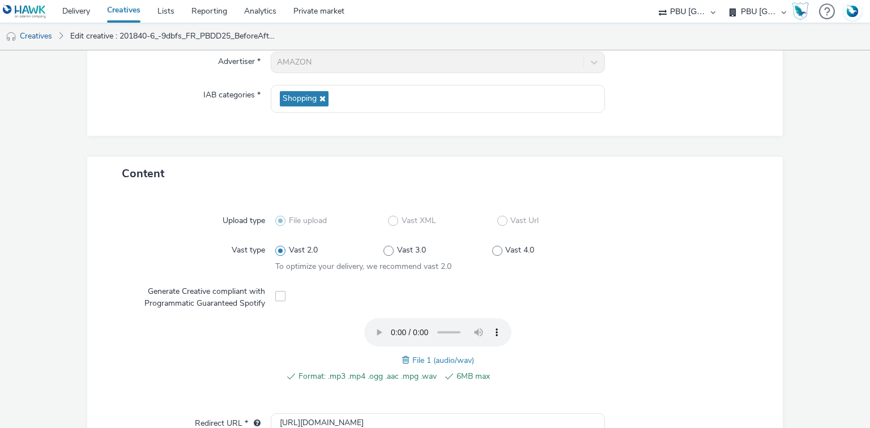
scroll to position [421, 0]
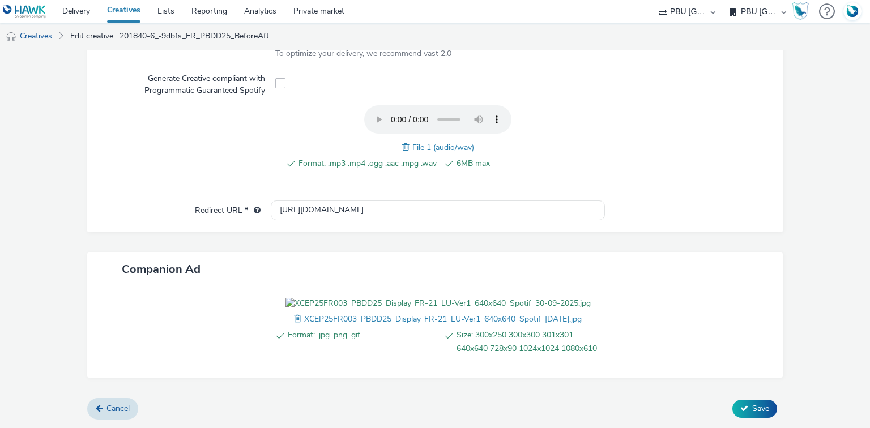
drag, startPoint x: 745, startPoint y: 411, endPoint x: 735, endPoint y: 399, distance: 16.0
click at [745, 411] on button "Save" at bounding box center [754, 409] width 45 height 18
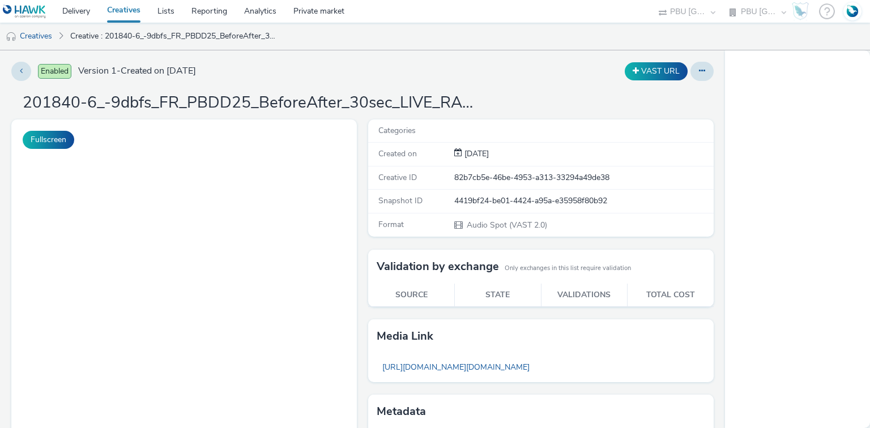
select select "38ed0f18-cbca-4106-be45-330e11e5f0af"
select select "f42c2087-8482-4af0-9099-e05519206007"
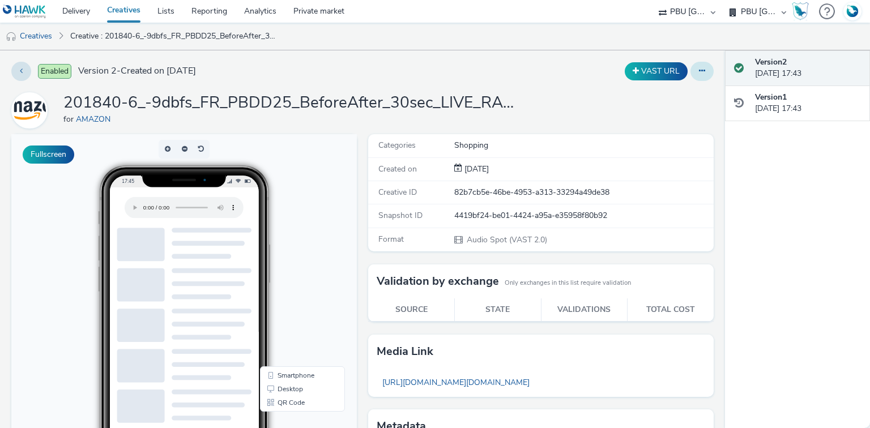
click at [693, 76] on button at bounding box center [701, 71] width 23 height 19
click at [671, 98] on link "Edit" at bounding box center [671, 94] width 85 height 23
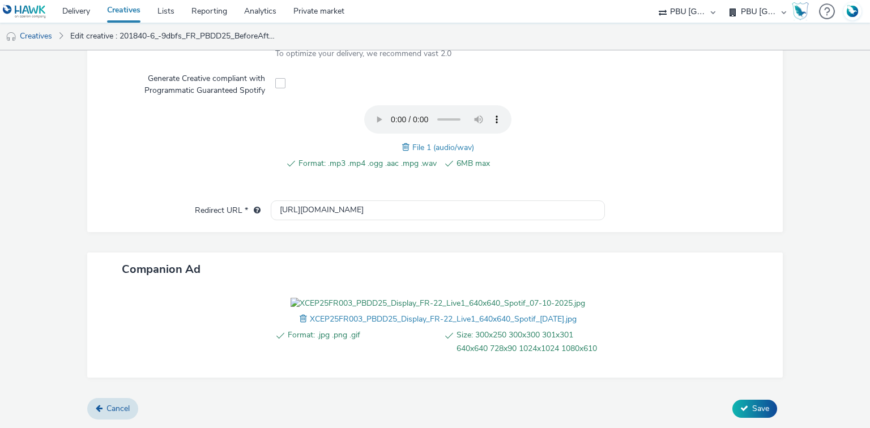
scroll to position [421, 0]
click at [755, 415] on button "Save" at bounding box center [754, 409] width 45 height 18
